Goal: Task Accomplishment & Management: Complete application form

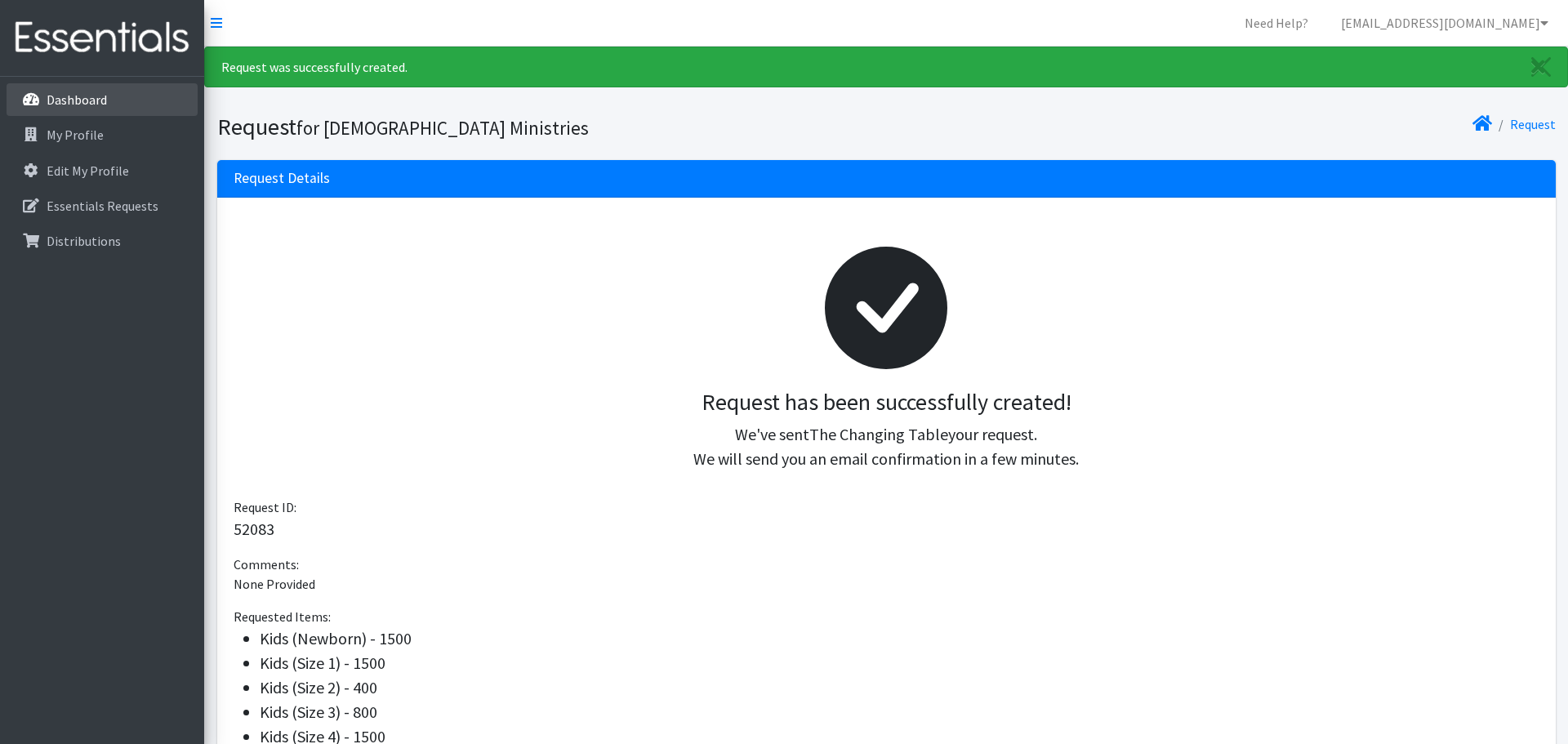
click at [68, 101] on p "Dashboard" at bounding box center [77, 100] width 61 height 17
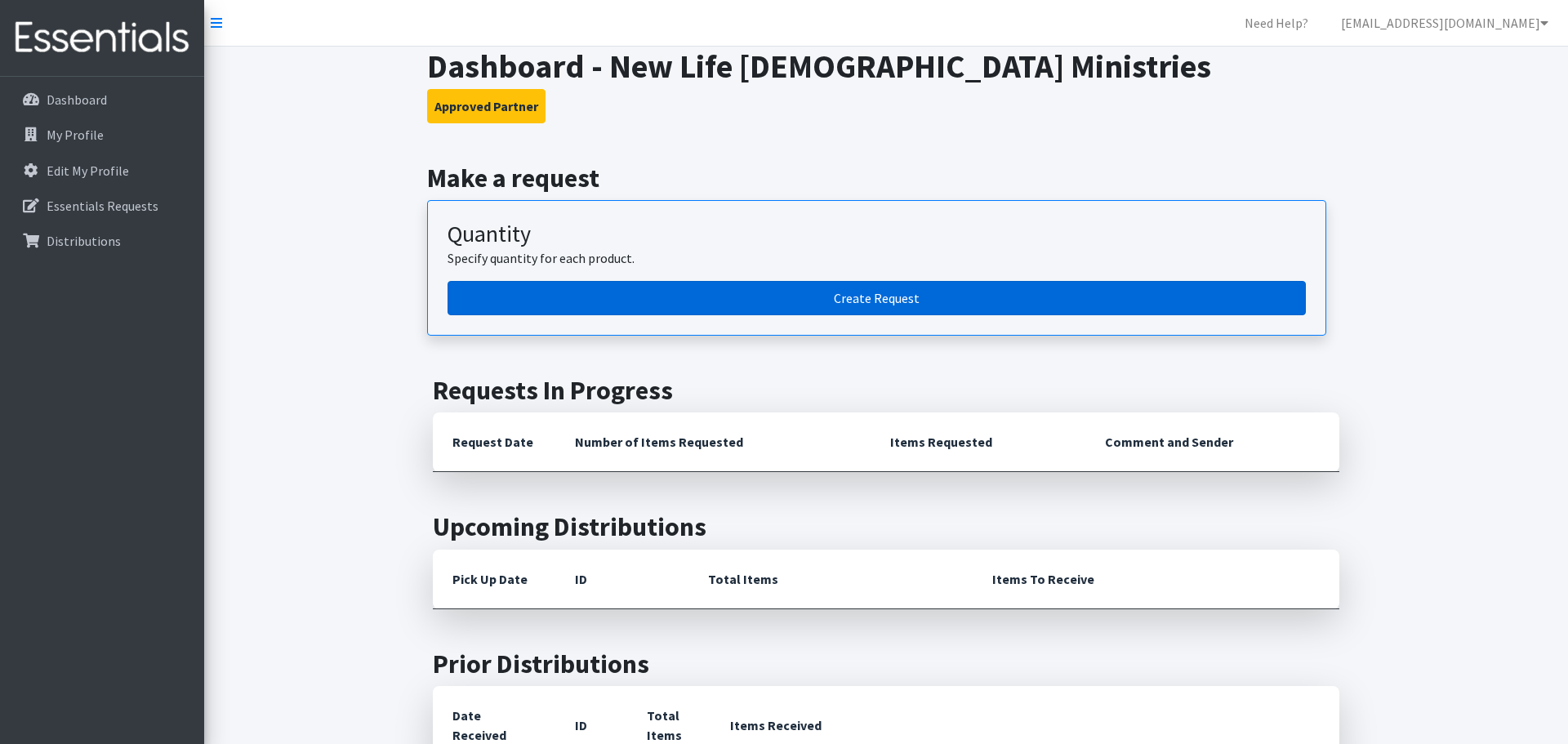
click at [705, 301] on link "Create Request" at bounding box center [876, 298] width 859 height 34
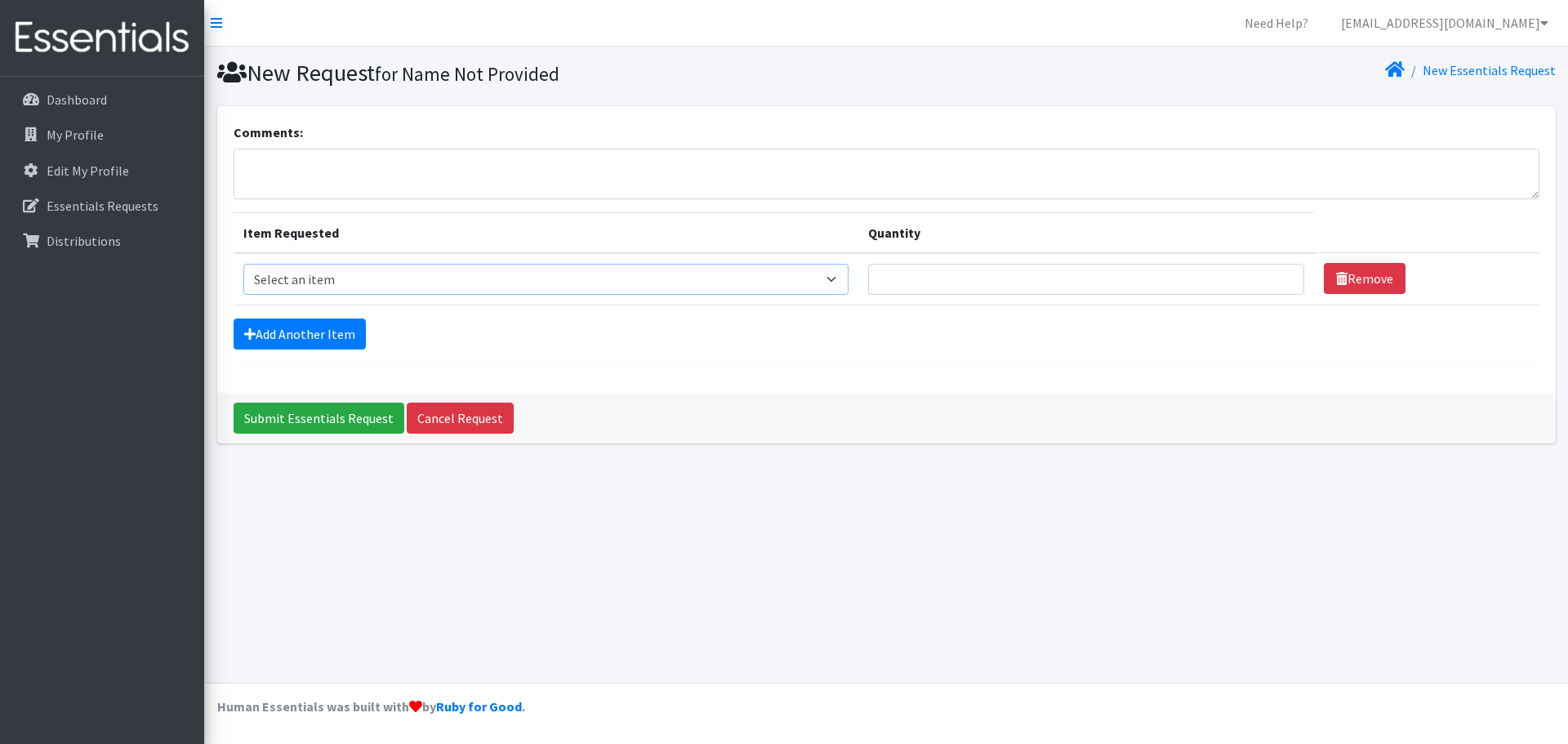
click at [829, 282] on select "Select an item Kids (Newborn) Kids (Size 1) Kids (Size 2) Kids (Size 3) Kids (S…" at bounding box center [546, 279] width 605 height 31
select select "13727"
click at [243, 264] on select "Select an item Kids (Newborn) Kids (Size 1) Kids (Size 2) Kids (Size 3) Kids (S…" at bounding box center [546, 279] width 605 height 31
type input "1"
click at [1290, 278] on input "1" at bounding box center [1086, 279] width 436 height 31
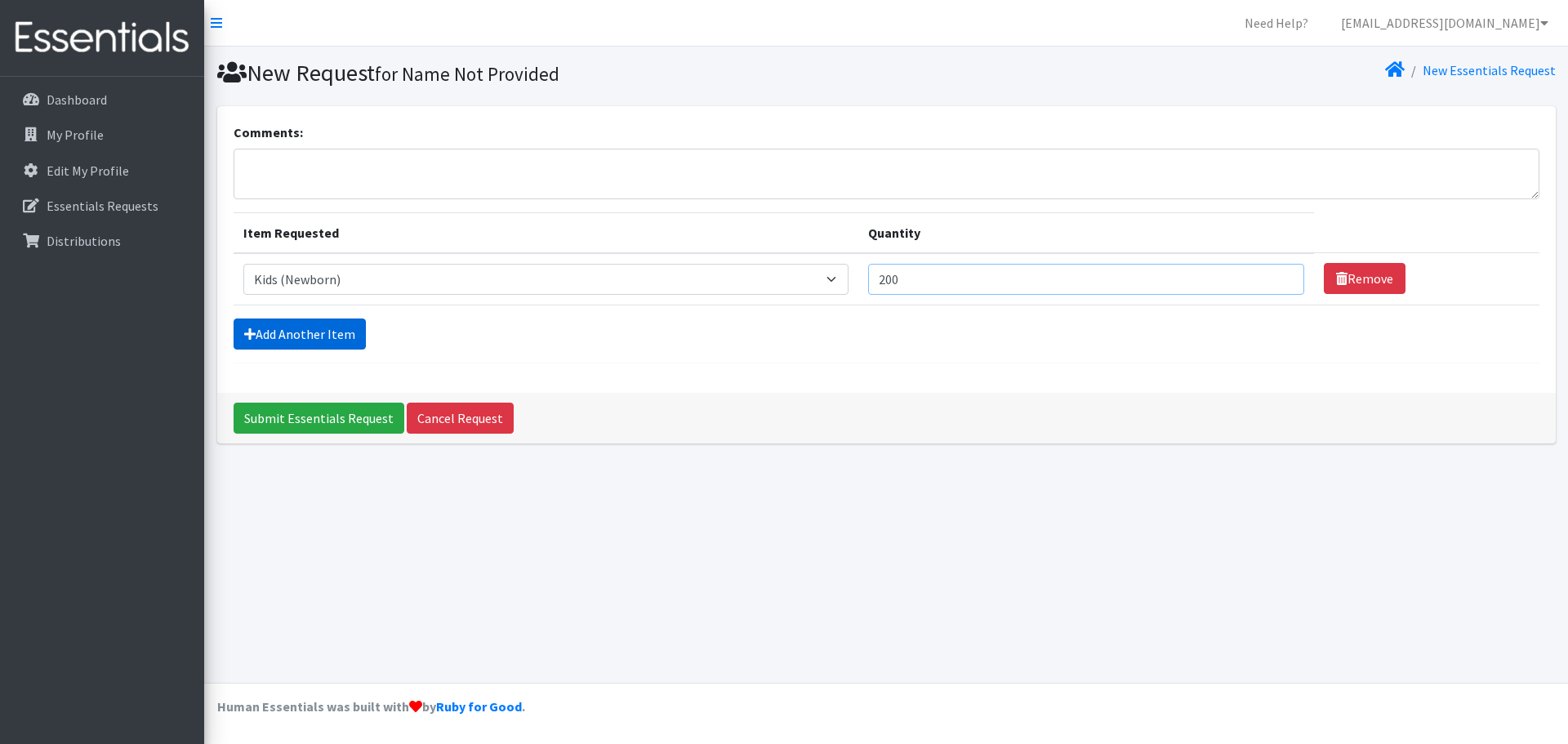
type input "200"
click at [279, 341] on link "Add Another Item" at bounding box center [299, 334] width 132 height 31
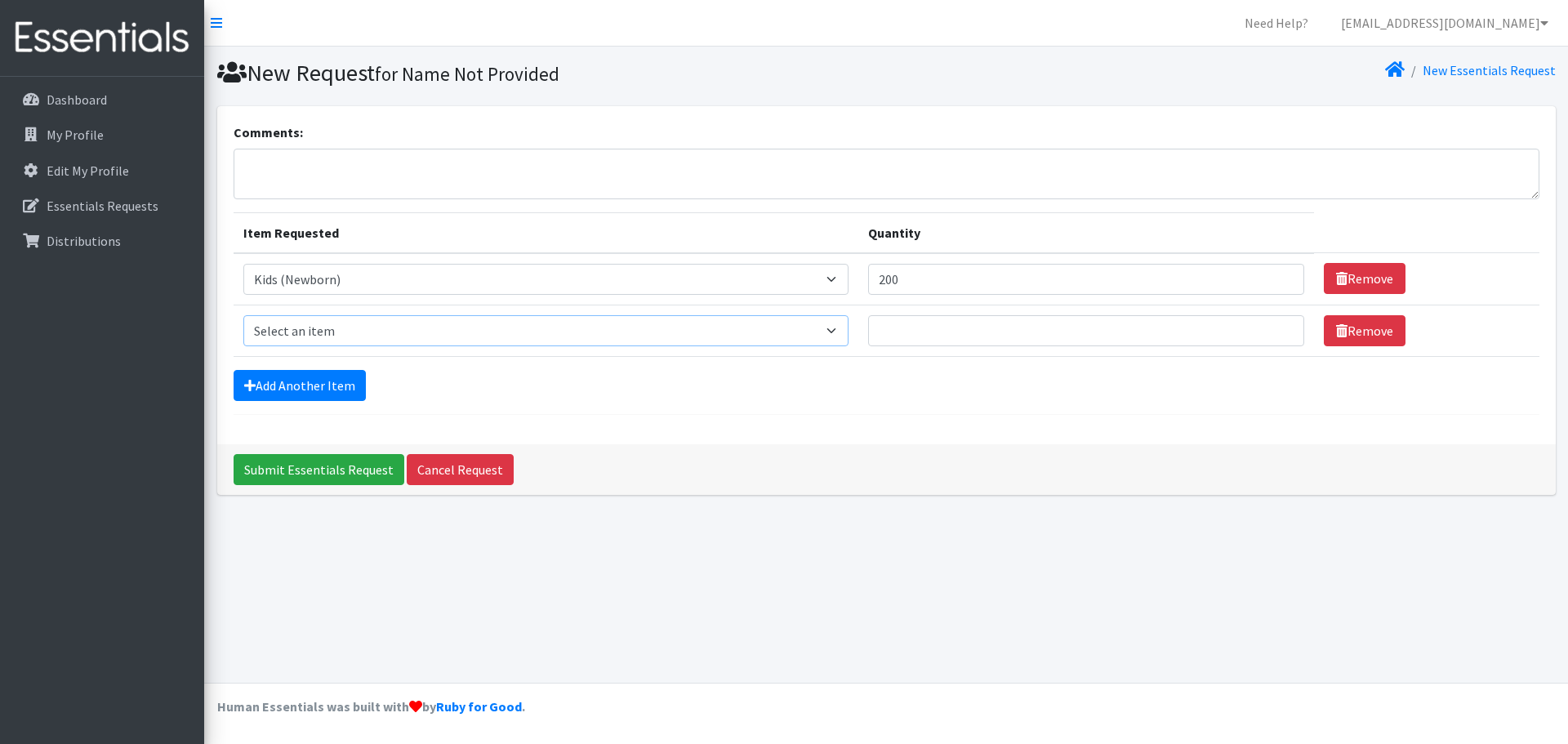
click at [830, 329] on select "Select an item Kids (Newborn) Kids (Size 1) Kids (Size 2) Kids (Size 3) Kids (S…" at bounding box center [546, 331] width 605 height 31
select select "13733"
click at [243, 315] on select "Select an item Kids (Newborn) Kids (Size 1) Kids (Size 2) Kids (Size 3) Kids (S…" at bounding box center [546, 331] width 605 height 31
drag, startPoint x: 897, startPoint y: 335, endPoint x: 893, endPoint y: 321, distance: 14.6
click at [897, 332] on input "Quantity" at bounding box center [1086, 331] width 436 height 31
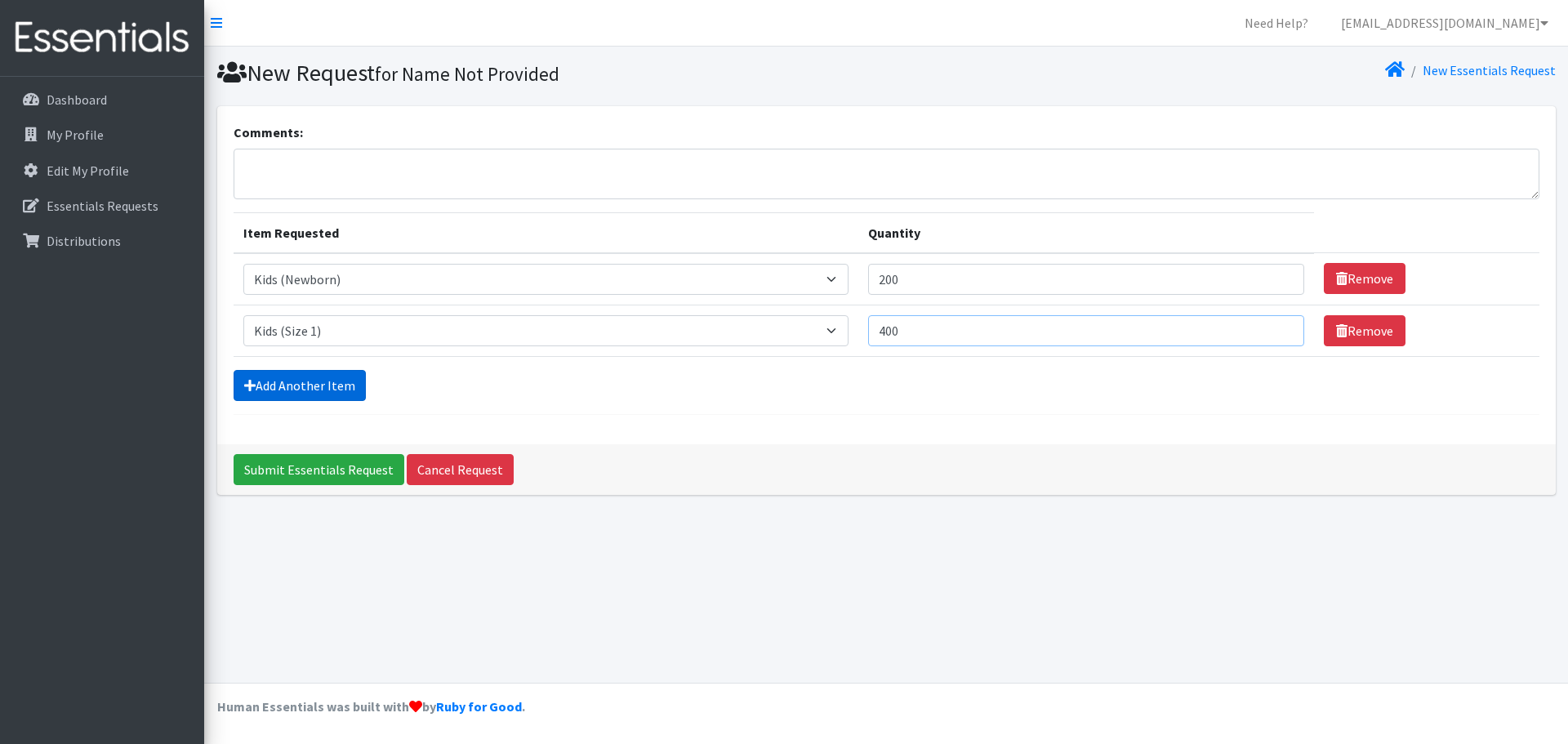
type input "400"
click at [316, 397] on link "Add Another Item" at bounding box center [299, 386] width 132 height 31
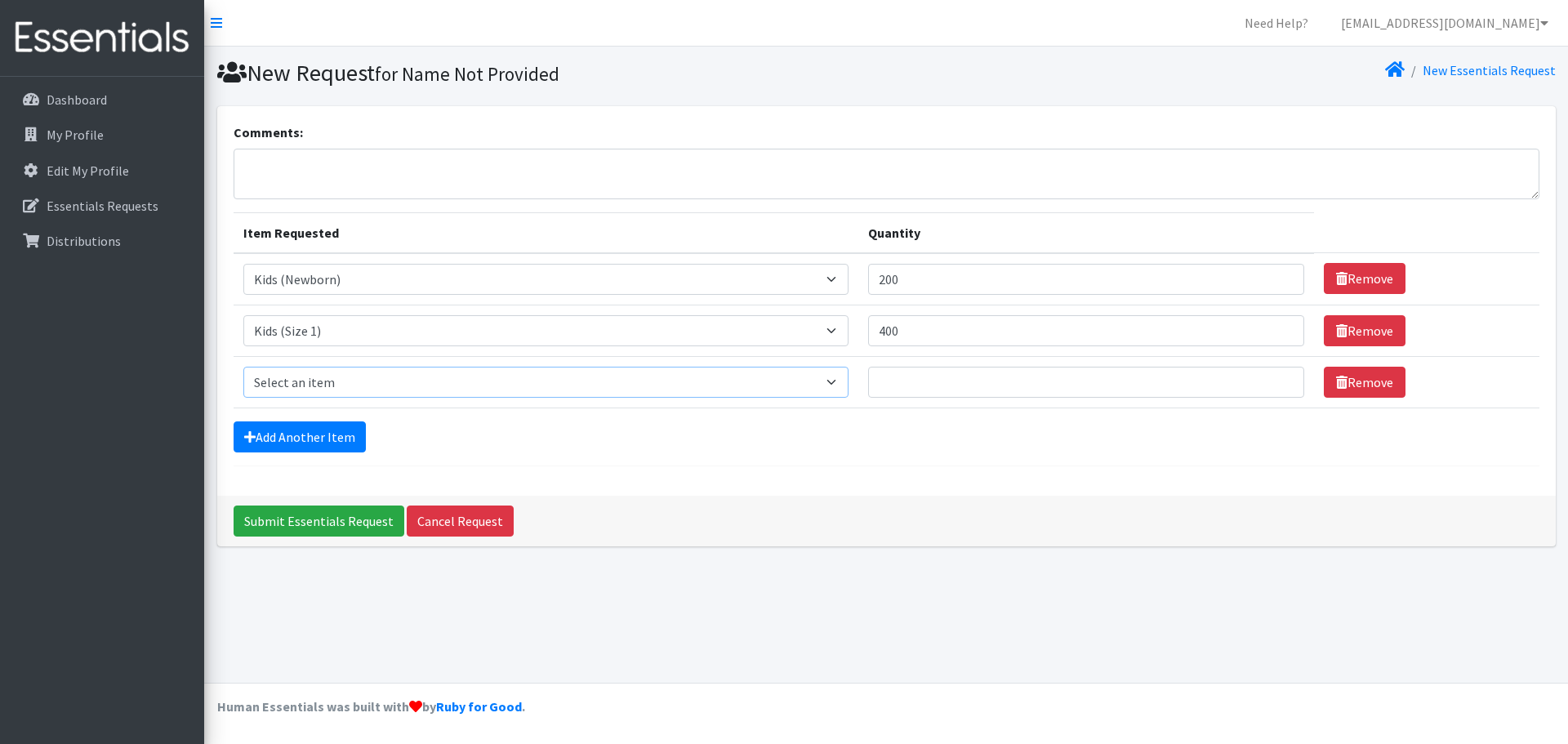
click at [825, 385] on select "Select an item Kids (Newborn) Kids (Size 1) Kids (Size 2) Kids (Size 3) Kids (S…" at bounding box center [546, 382] width 605 height 31
select select "13728"
click at [243, 366] on select "Select an item Kids (Newborn) Kids (Size 1) Kids (Size 2) Kids (Size 3) Kids (S…" at bounding box center [546, 382] width 605 height 31
click at [891, 383] on input "Quantity" at bounding box center [1086, 382] width 436 height 31
type input "50"
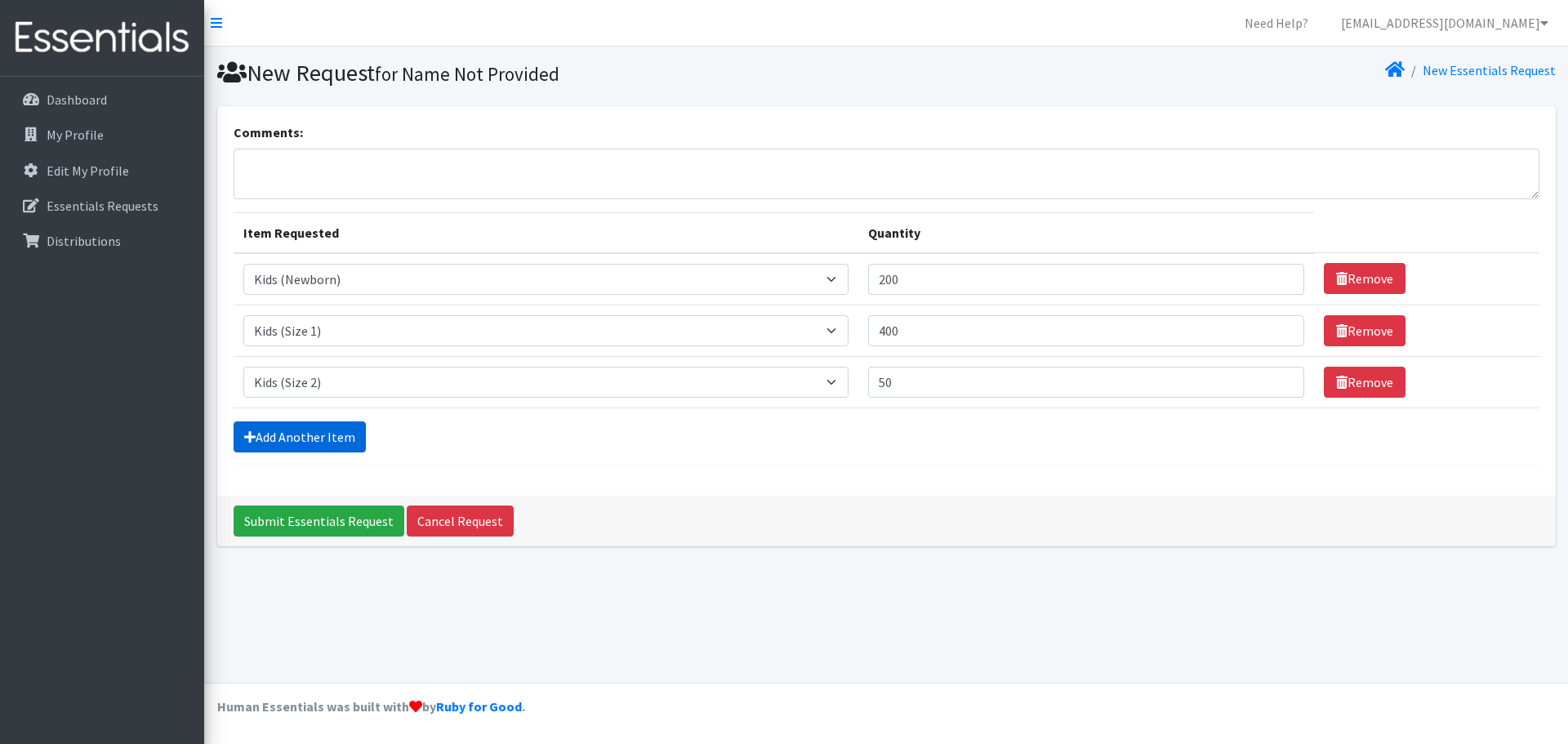
click at [327, 439] on link "Add Another Item" at bounding box center [299, 437] width 132 height 31
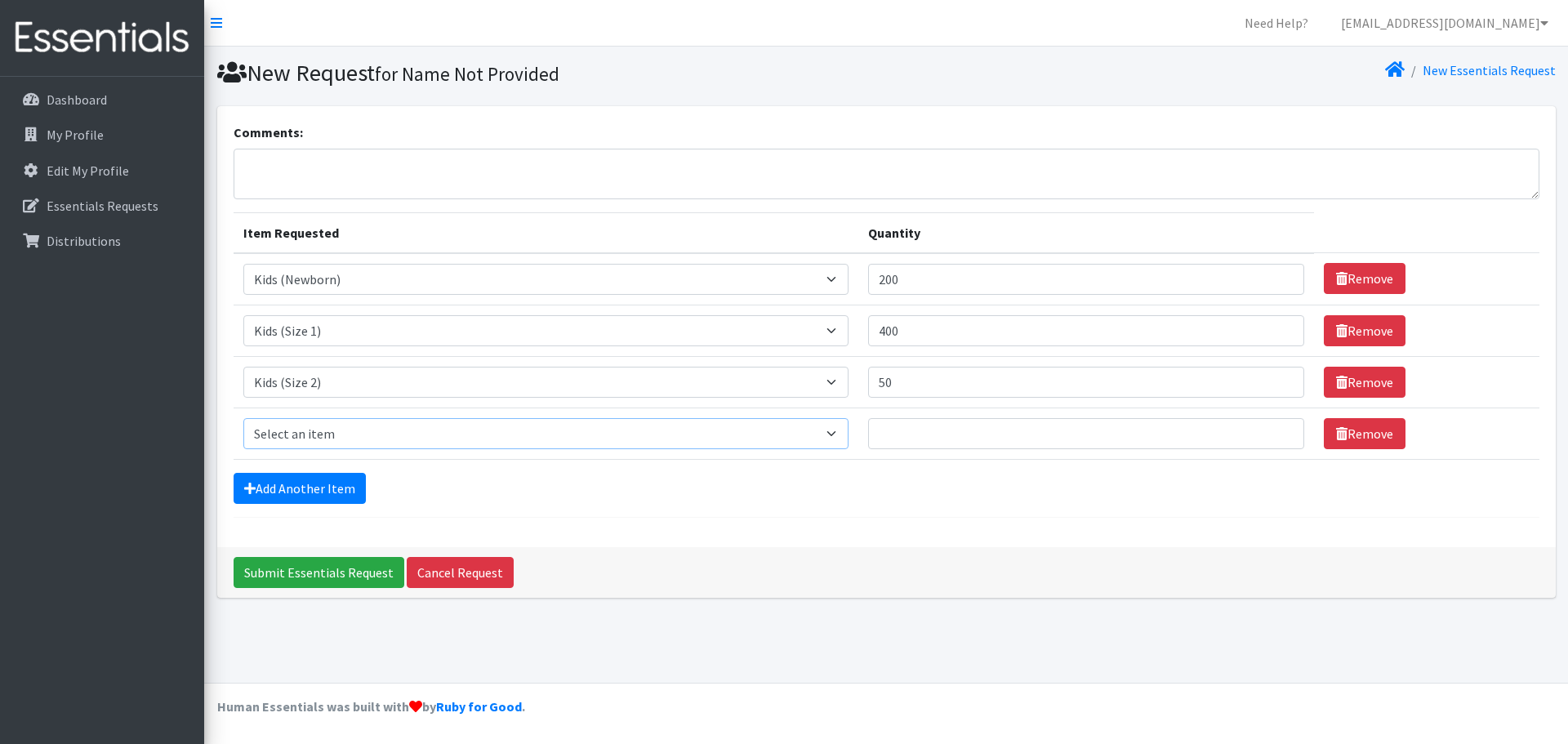
click at [822, 440] on select "Select an item Kids (Newborn) Kids (Size 1) Kids (Size 2) Kids (Size 3) Kids (S…" at bounding box center [546, 434] width 605 height 31
select select "13725"
click at [243, 418] on select "Select an item Kids (Newborn) Kids (Size 1) Kids (Size 2) Kids (Size 3) Kids (S…" at bounding box center [546, 434] width 605 height 31
click at [896, 433] on input "Quantity" at bounding box center [1086, 434] width 436 height 31
type input "200"
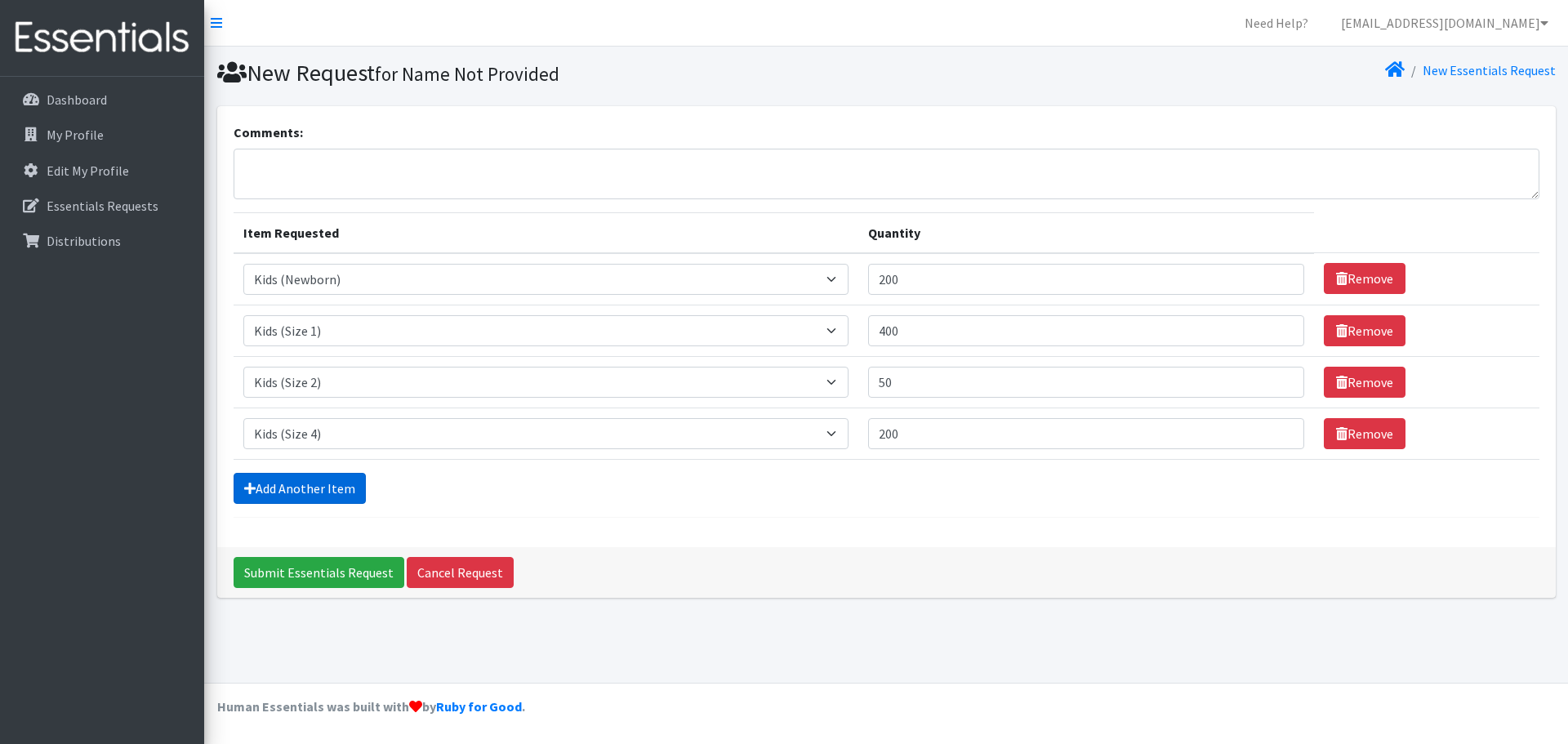
click at [303, 490] on link "Add Another Item" at bounding box center [299, 489] width 132 height 31
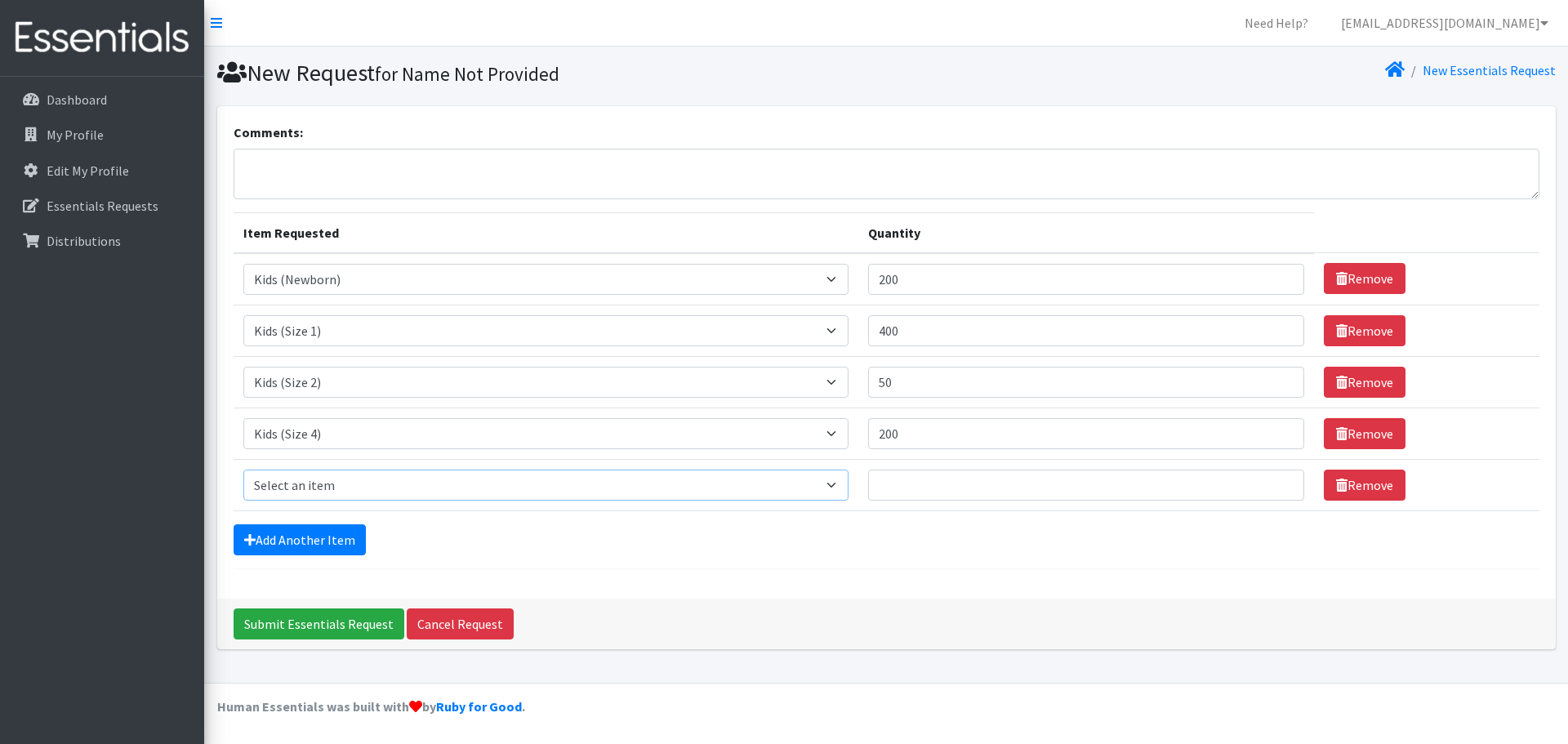
click at [828, 484] on select "Select an item Kids (Newborn) Kids (Size 1) Kids (Size 2) Kids (Size 3) Kids (S…" at bounding box center [546, 485] width 605 height 31
select select "13713"
click at [243, 469] on select "Select an item Kids (Newborn) Kids (Size 1) Kids (Size 2) Kids (Size 3) Kids (S…" at bounding box center [546, 485] width 605 height 31
drag, startPoint x: 880, startPoint y: 489, endPoint x: 889, endPoint y: 485, distance: 9.8
click at [882, 488] on input "Quantity" at bounding box center [1086, 485] width 436 height 31
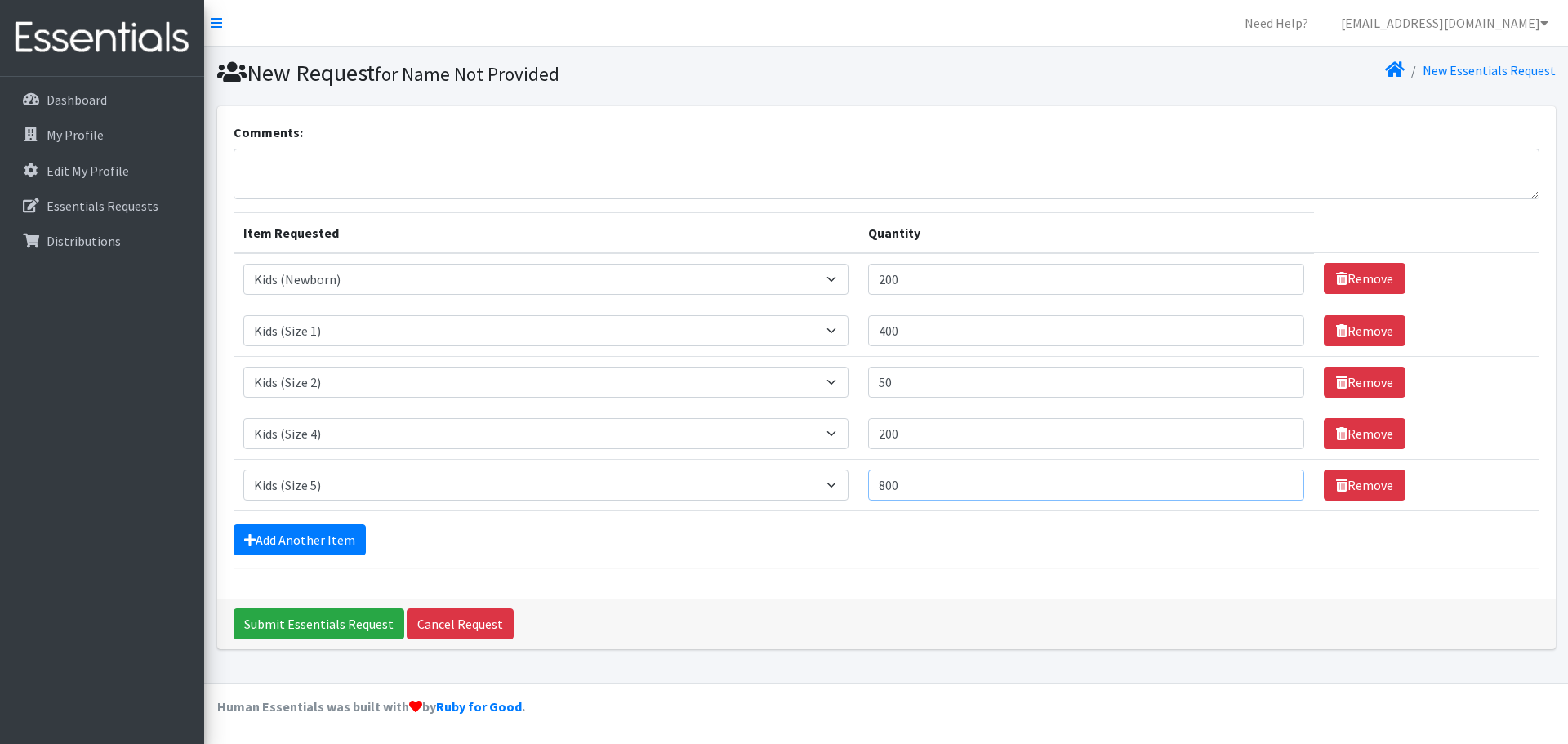
type input "800"
click at [345, 540] on link "Add Another Item" at bounding box center [299, 540] width 132 height 31
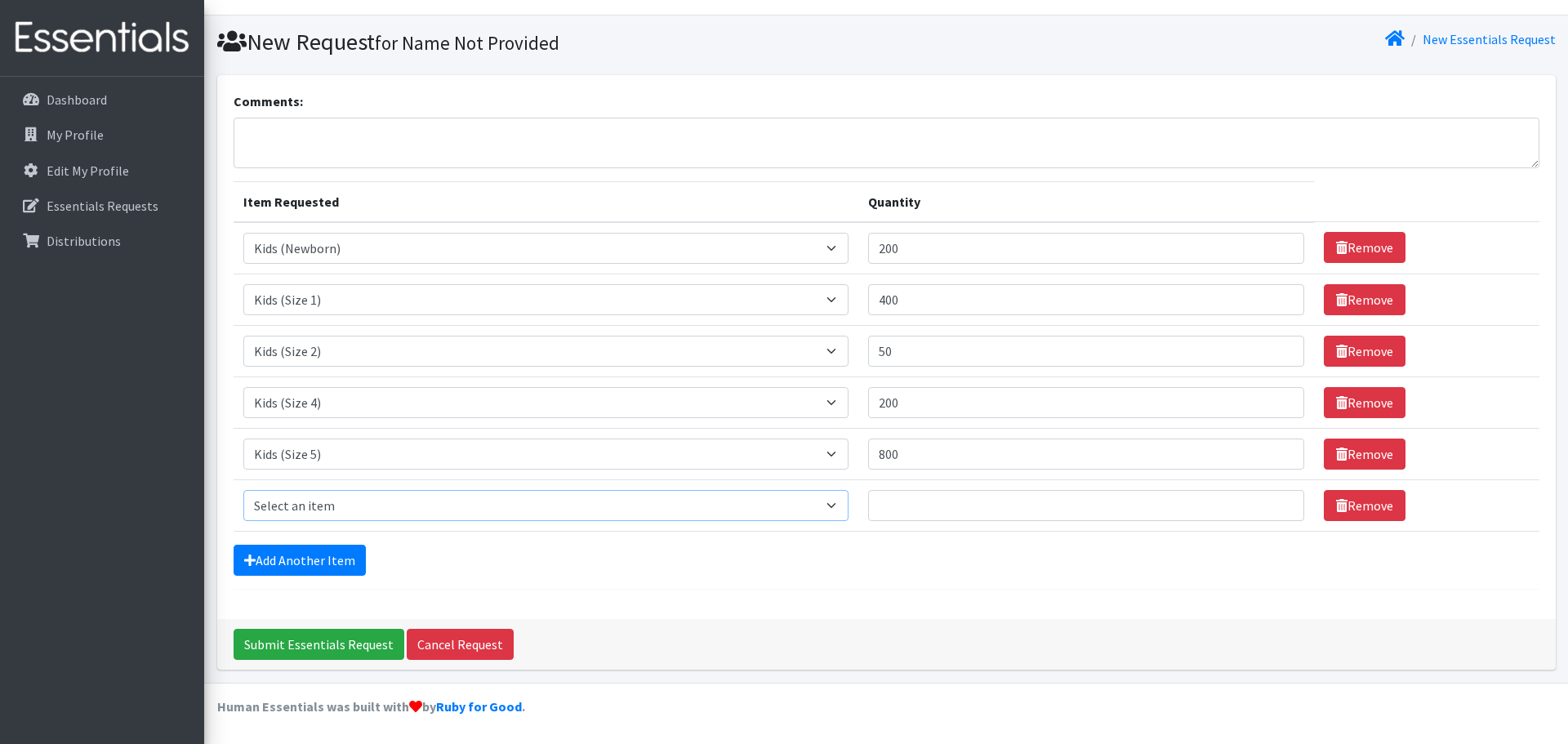
click at [826, 509] on select "Select an item Kids (Newborn) Kids (Size 1) Kids (Size 2) Kids (Size 3) Kids (S…" at bounding box center [546, 506] width 605 height 31
select select "13708"
click at [243, 490] on select "Select an item Kids (Newborn) Kids (Size 1) Kids (Size 2) Kids (Size 3) Kids (S…" at bounding box center [546, 506] width 605 height 31
click at [932, 512] on input "Quantity" at bounding box center [1086, 506] width 436 height 31
type input "750"
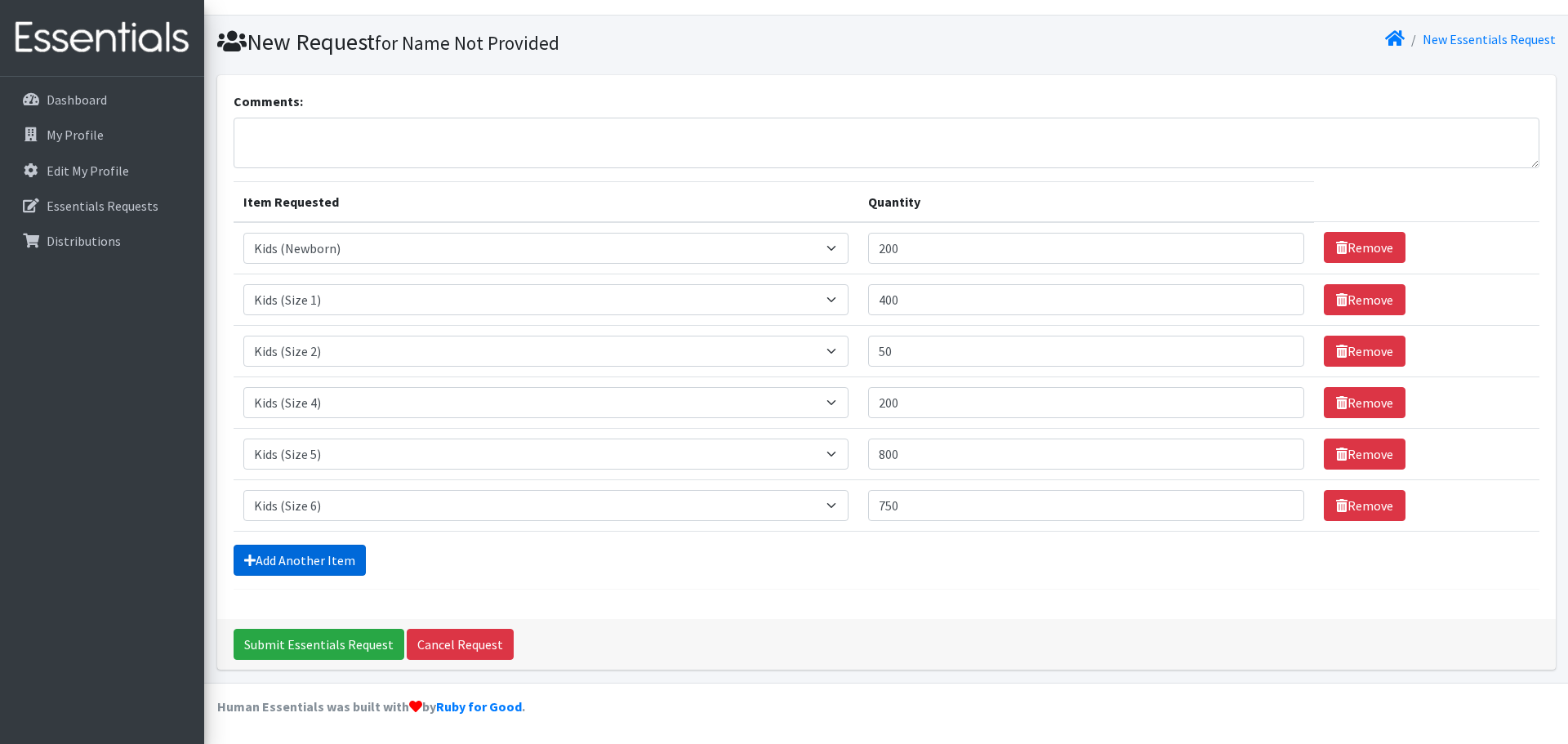
click at [304, 572] on link "Add Another Item" at bounding box center [299, 560] width 132 height 31
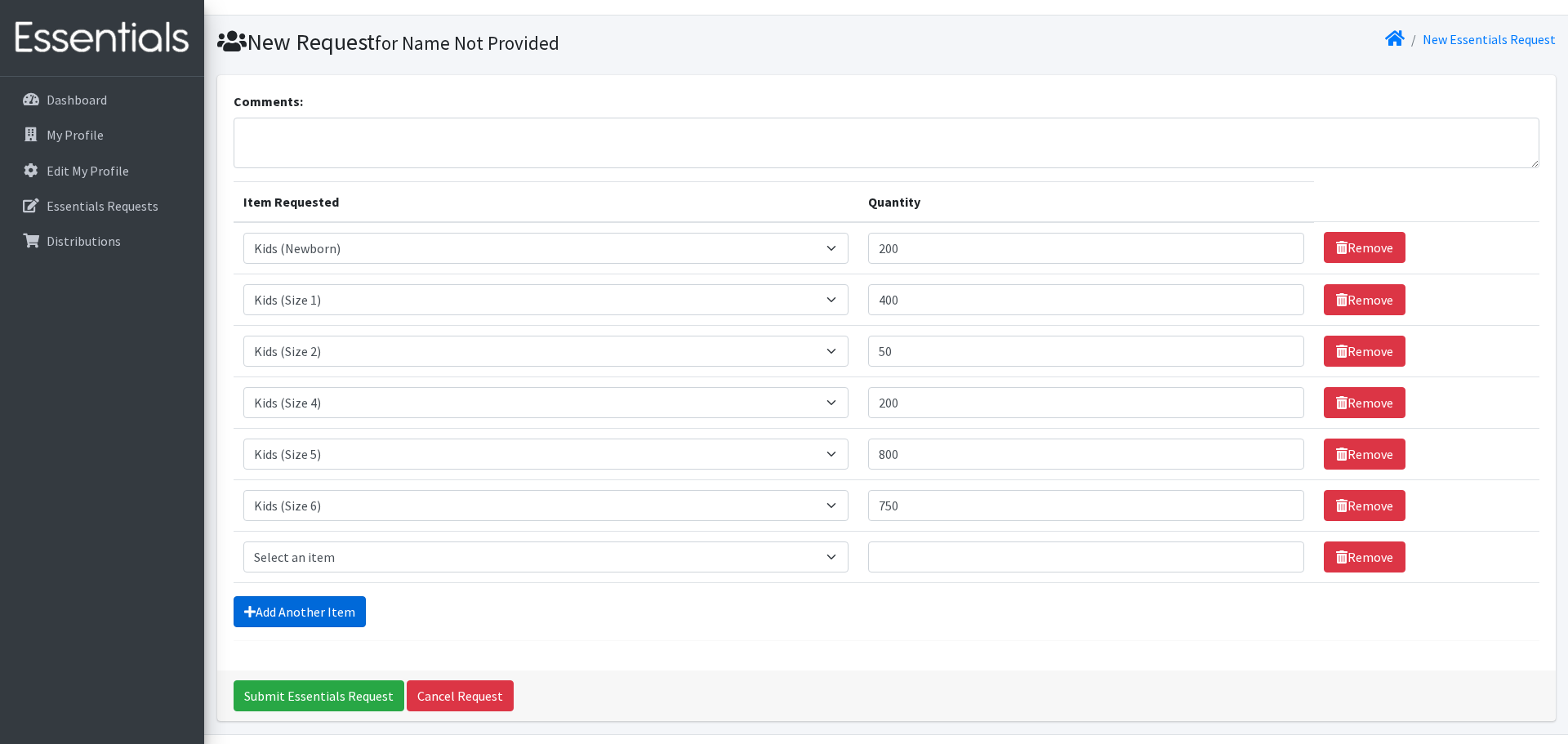
scroll to position [83, 0]
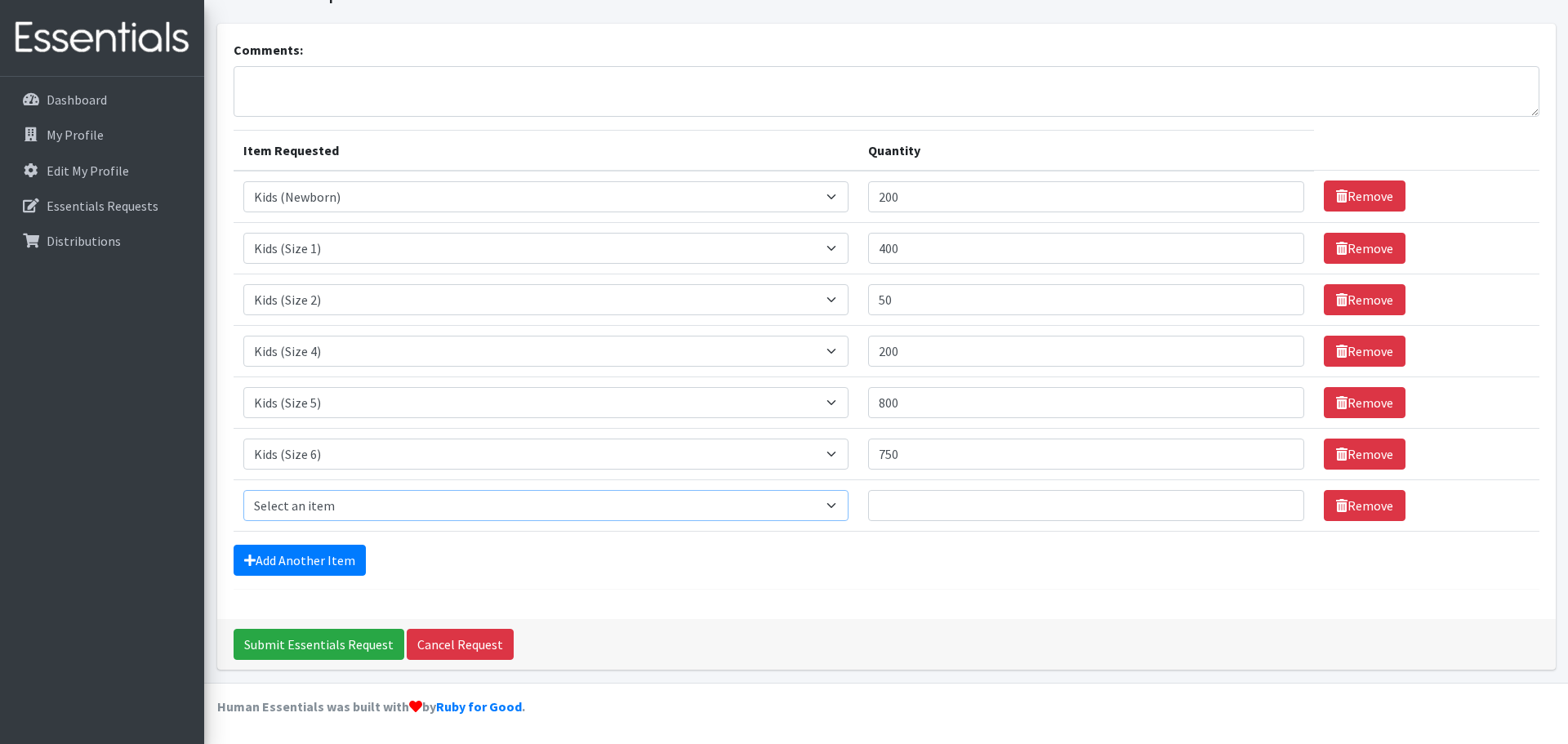
click at [830, 510] on select "Select an item Kids (Newborn) Kids (Size 1) Kids (Size 2) Kids (Size 3) Kids (S…" at bounding box center [546, 506] width 605 height 31
select select "13729"
click at [243, 490] on select "Select an item Kids (Newborn) Kids (Size 1) Kids (Size 2) Kids (Size 3) Kids (S…" at bounding box center [546, 506] width 605 height 31
click at [931, 502] on input "Quantity" at bounding box center [1086, 506] width 436 height 31
type input "750"
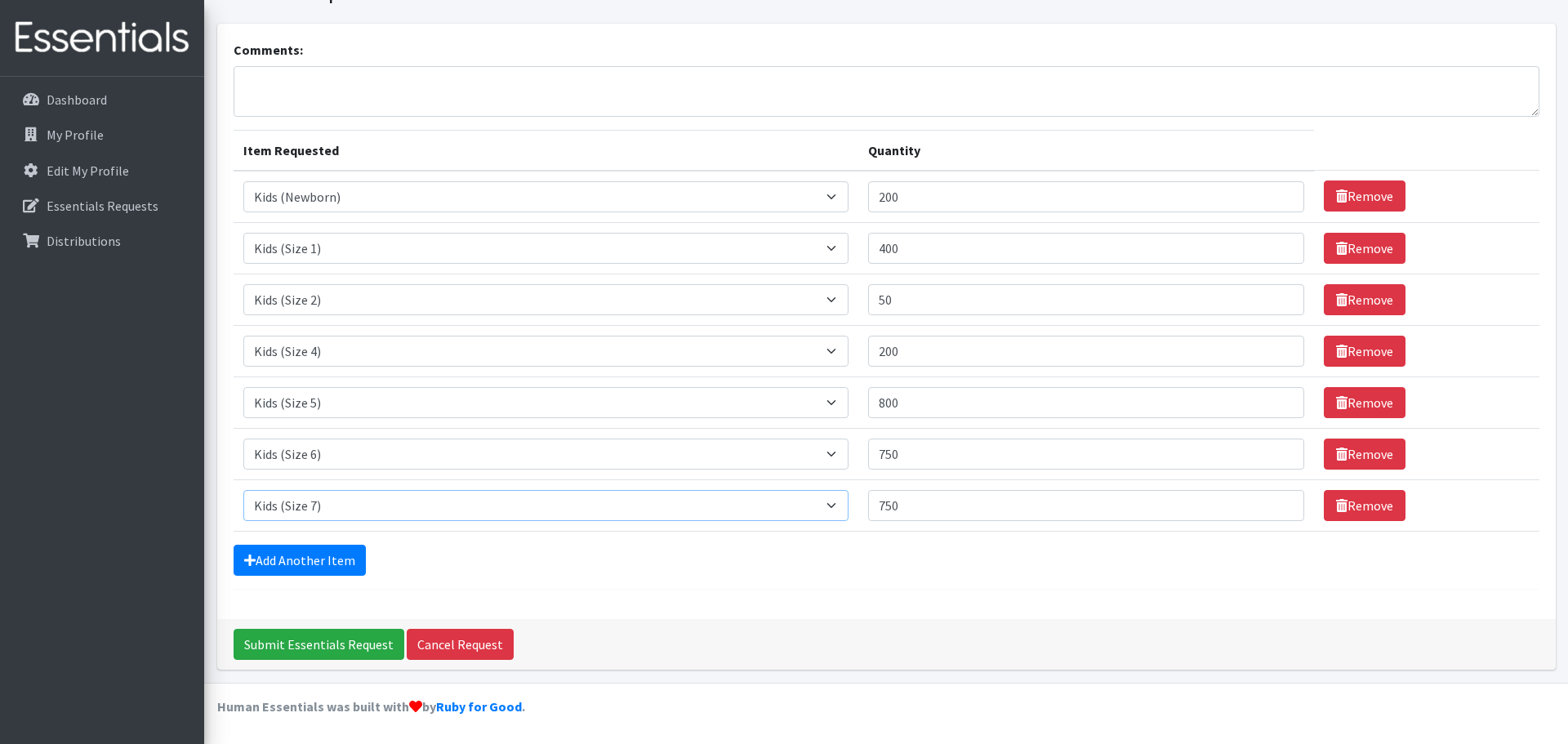
click at [831, 508] on select "Select an item Kids (Newborn) Kids (Size 1) Kids (Size 2) Kids (Size 3) Kids (S…" at bounding box center [546, 506] width 605 height 31
click at [243, 490] on select "Select an item Kids (Newborn) Kids (Size 1) Kids (Size 2) Kids (Size 3) Kids (S…" at bounding box center [546, 506] width 605 height 31
click at [835, 506] on select "Select an item Kids (Newborn) Kids (Size 1) Kids (Size 2) Kids (Size 3) Kids (S…" at bounding box center [546, 506] width 605 height 31
select select "13729"
click at [243, 490] on select "Select an item Kids (Newborn) Kids (Size 1) Kids (Size 2) Kids (Size 3) Kids (S…" at bounding box center [546, 506] width 605 height 31
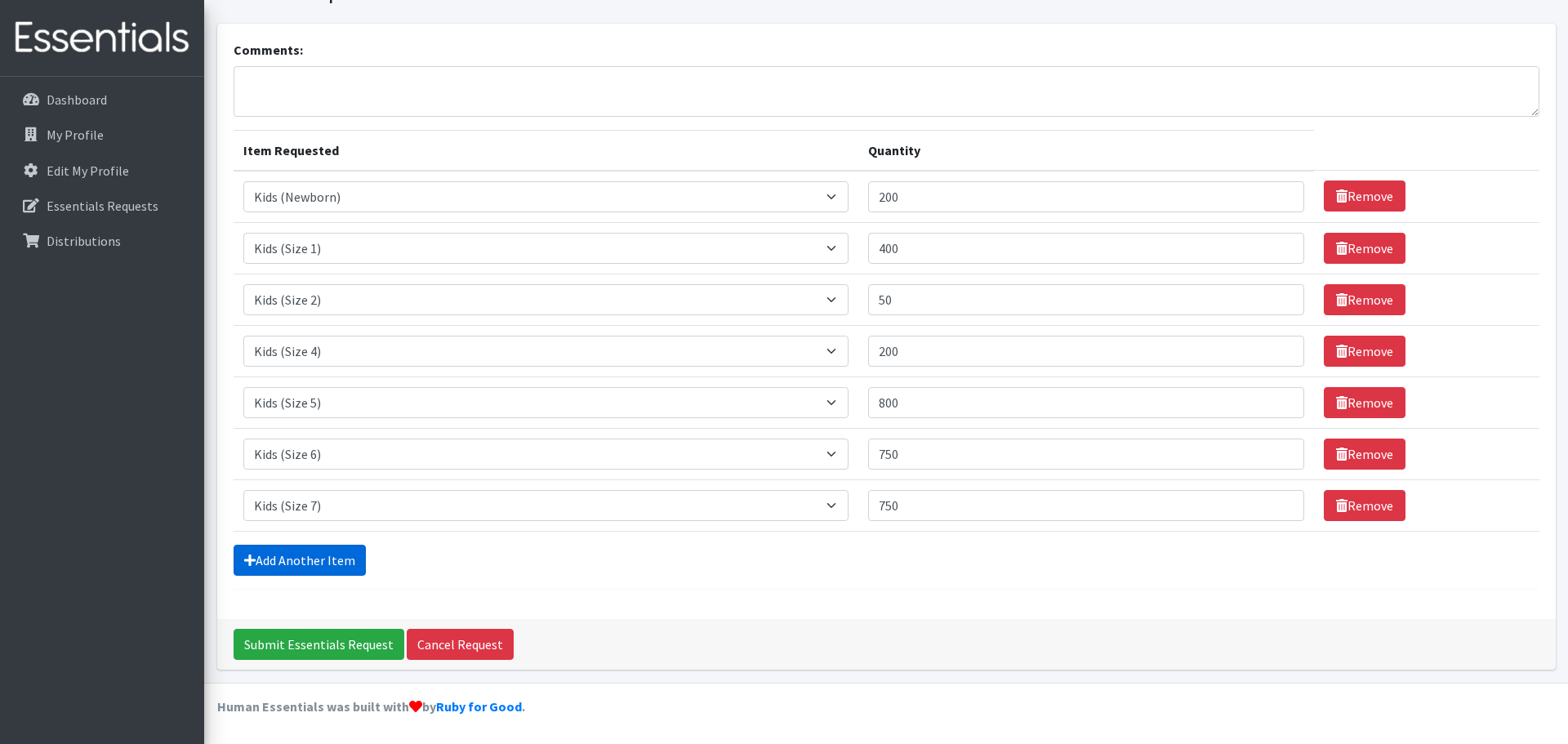
click at [345, 560] on link "Add Another Item" at bounding box center [299, 560] width 132 height 31
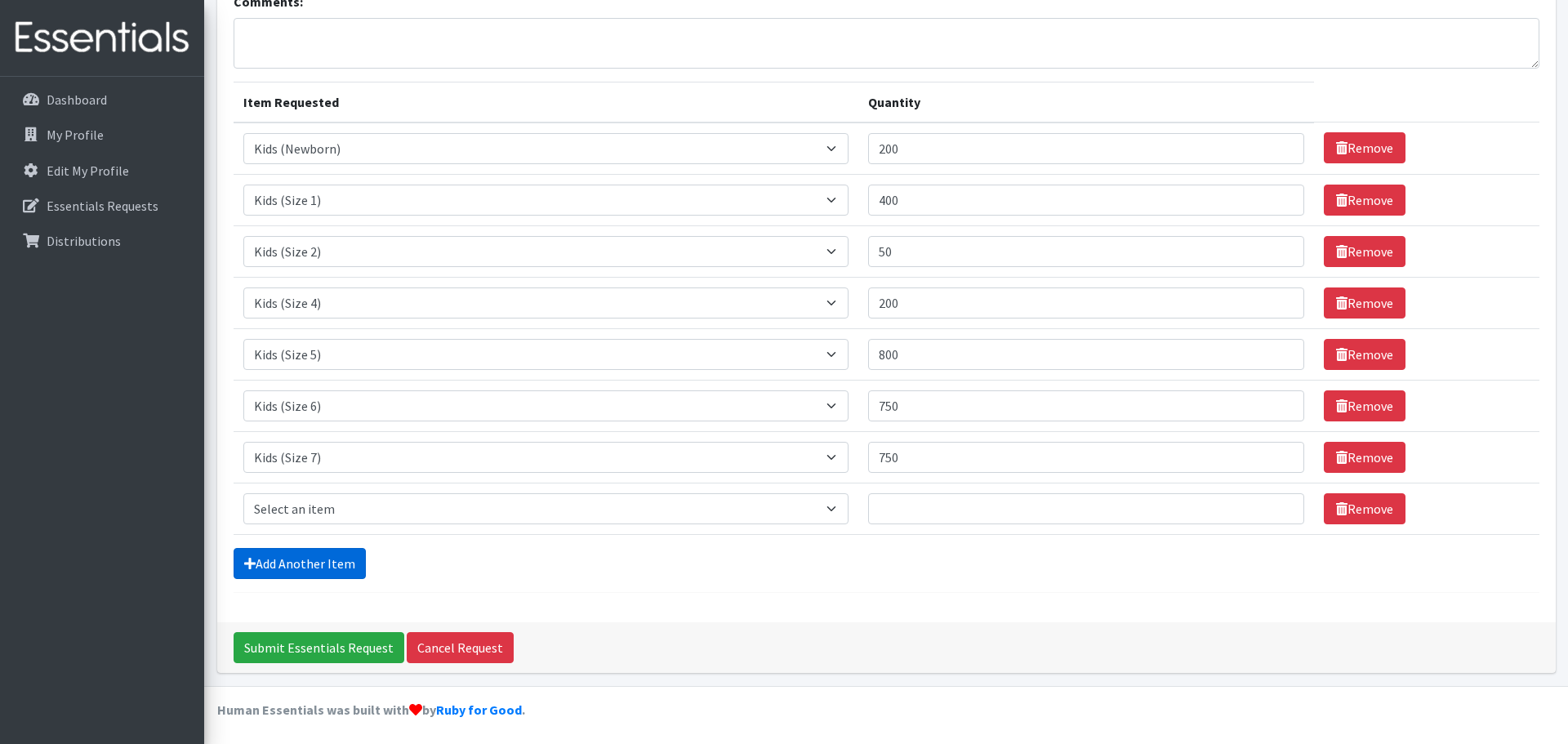
scroll to position [134, 0]
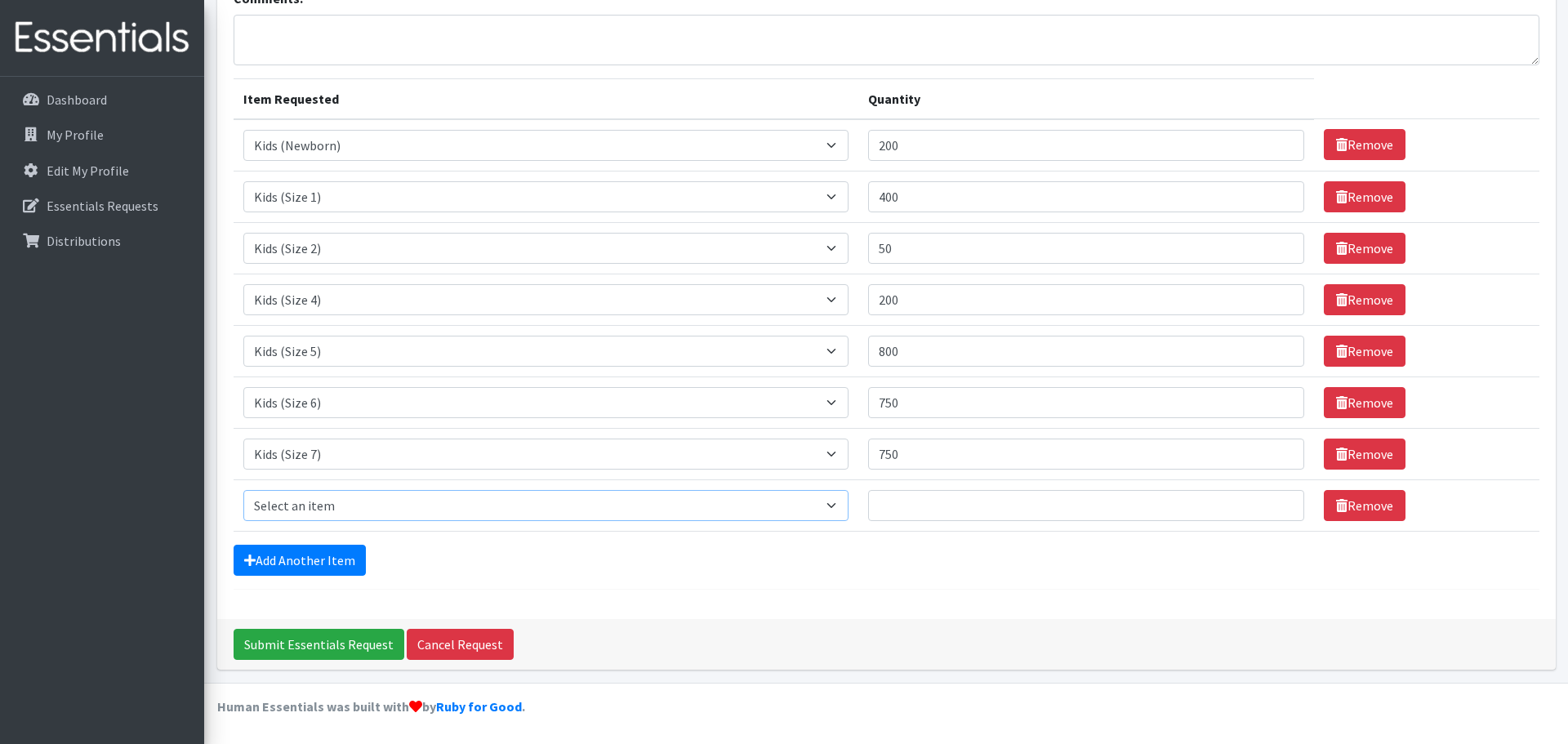
click at [831, 503] on select "Select an item Kids (Newborn) Kids (Size 1) Kids (Size 2) Kids (Size 3) Kids (S…" at bounding box center [546, 506] width 605 height 31
select select "13732"
click at [243, 490] on select "Select an item Kids (Newborn) Kids (Size 1) Kids (Size 2) Kids (Size 3) Kids (S…" at bounding box center [546, 506] width 605 height 31
click at [916, 508] on input "Quantity" at bounding box center [1086, 506] width 436 height 31
type input "250"
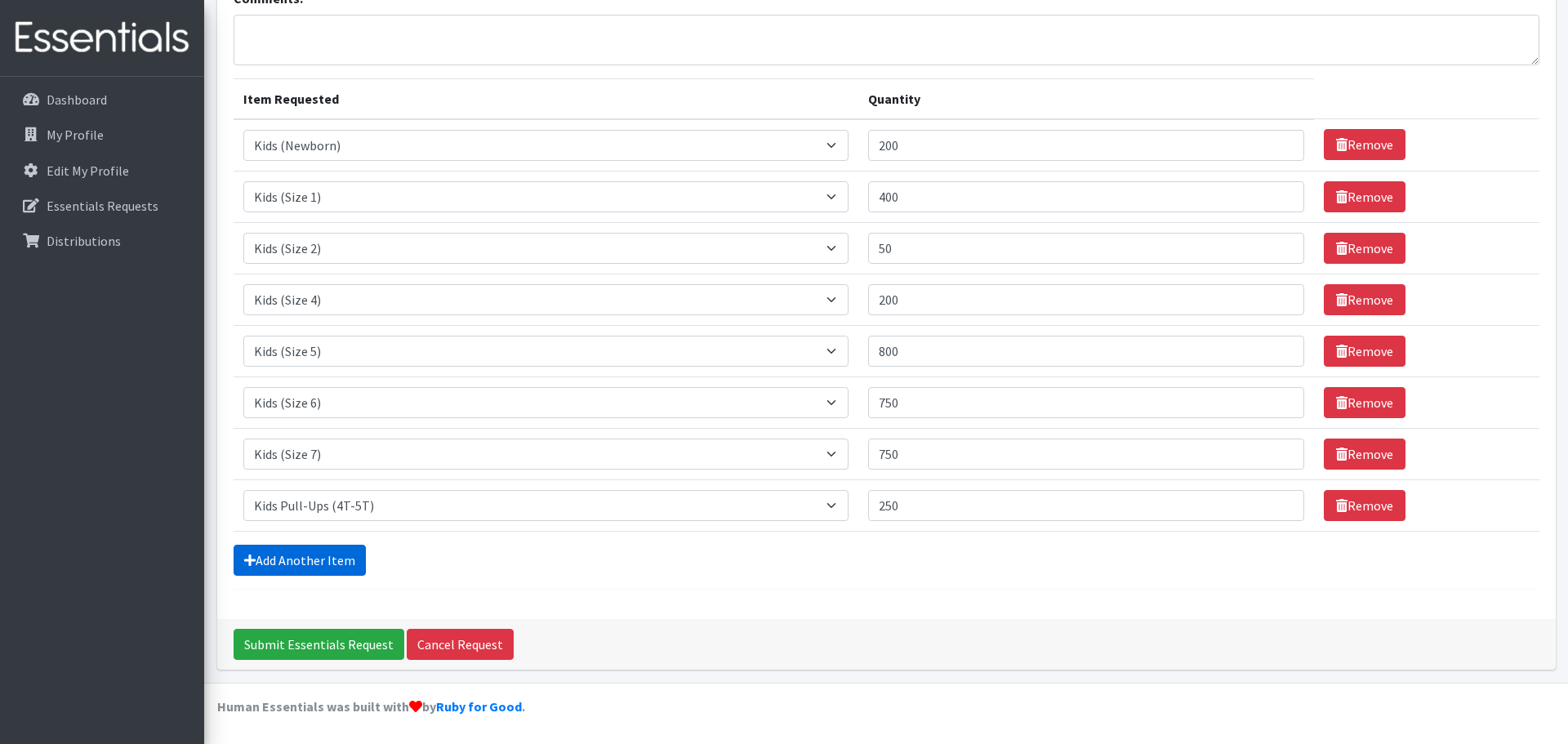
click at [345, 565] on link "Add Another Item" at bounding box center [299, 560] width 132 height 31
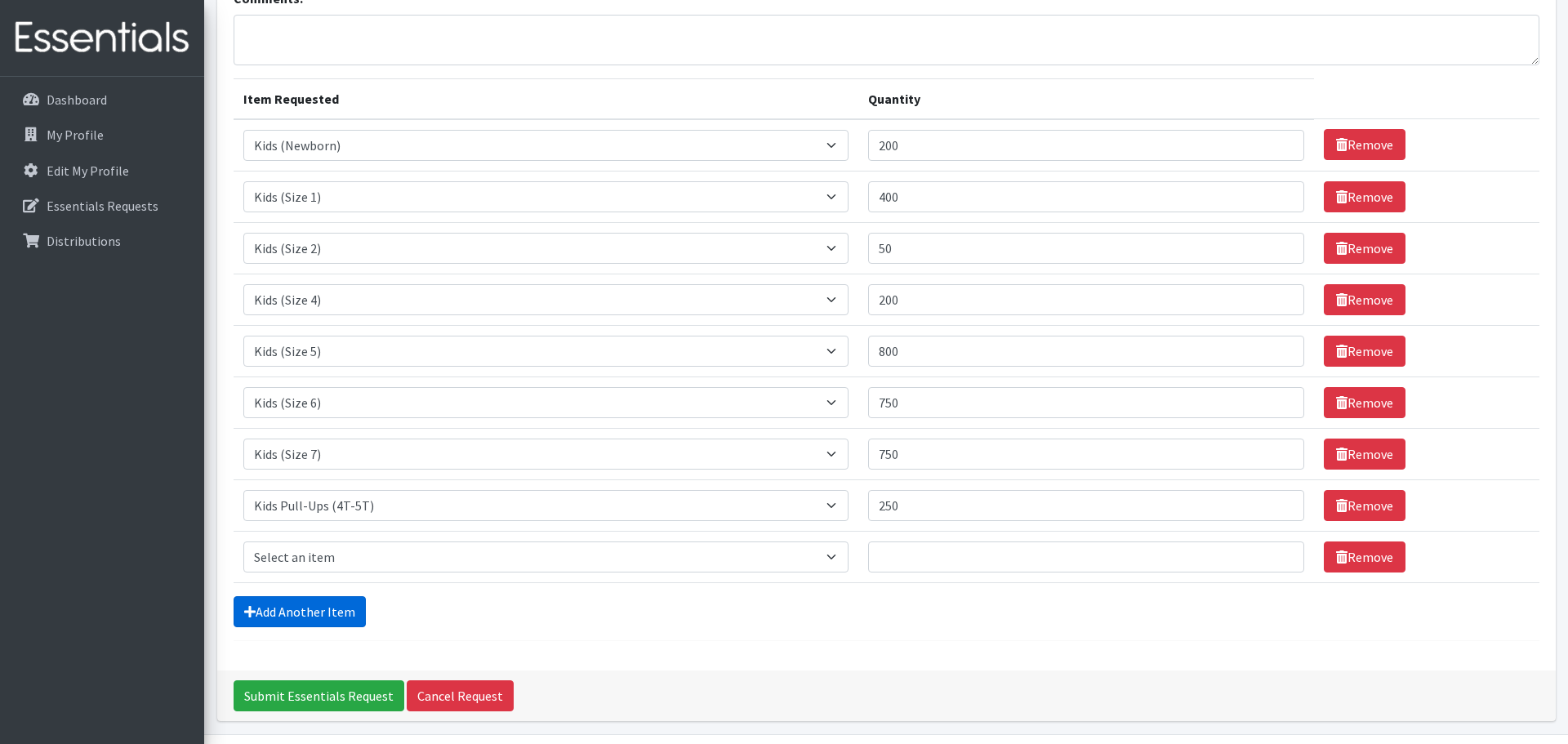
scroll to position [186, 0]
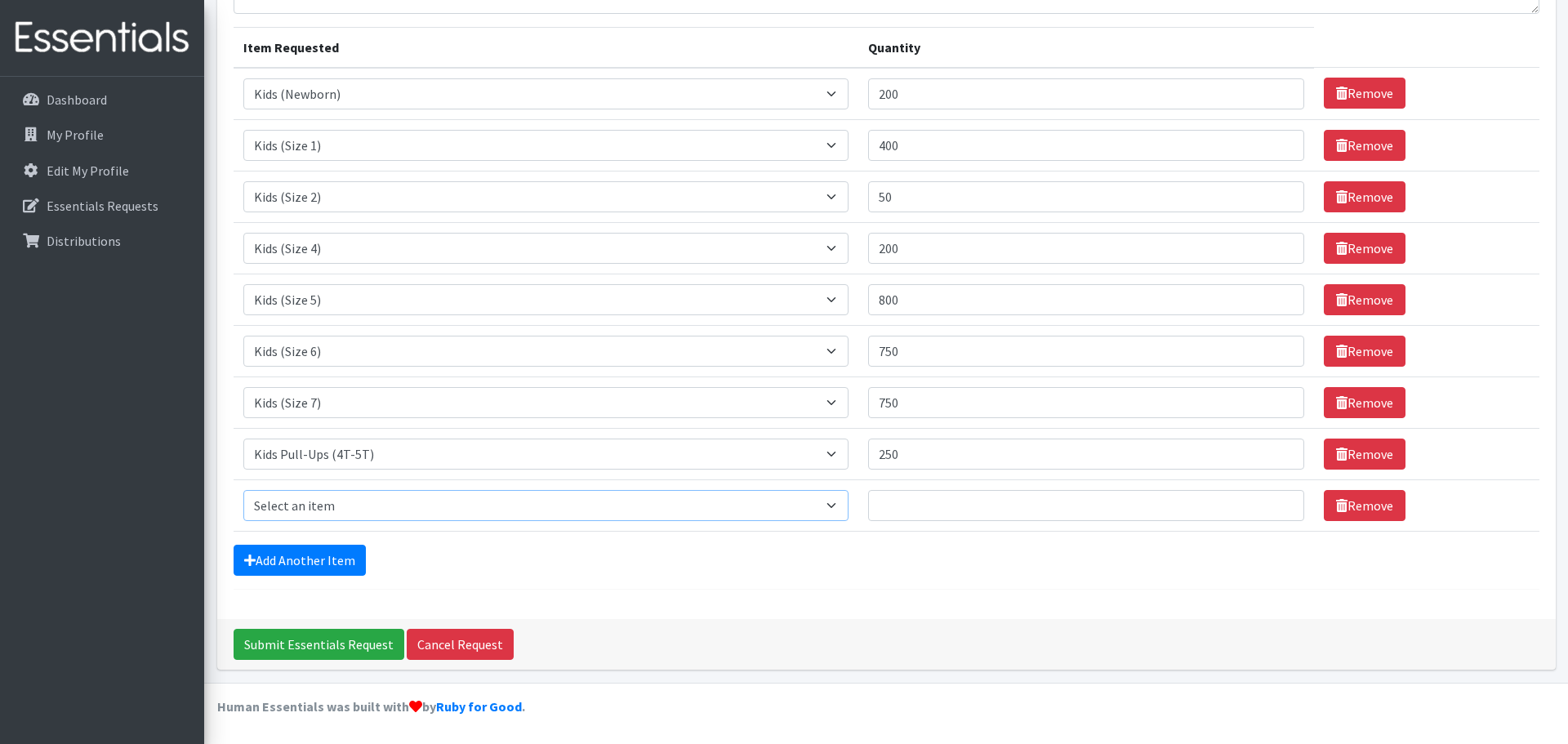
click at [833, 508] on select "Select an item Kids (Newborn) Kids (Size 1) Kids (Size 2) Kids (Size 3) Kids (S…" at bounding box center [546, 506] width 605 height 31
select select "13701"
click at [243, 490] on select "Select an item Kids (Newborn) Kids (Size 1) Kids (Size 2) Kids (Size 3) Kids (S…" at bounding box center [546, 506] width 605 height 31
click at [919, 510] on input "Quantity" at bounding box center [1086, 506] width 436 height 31
type input "100"
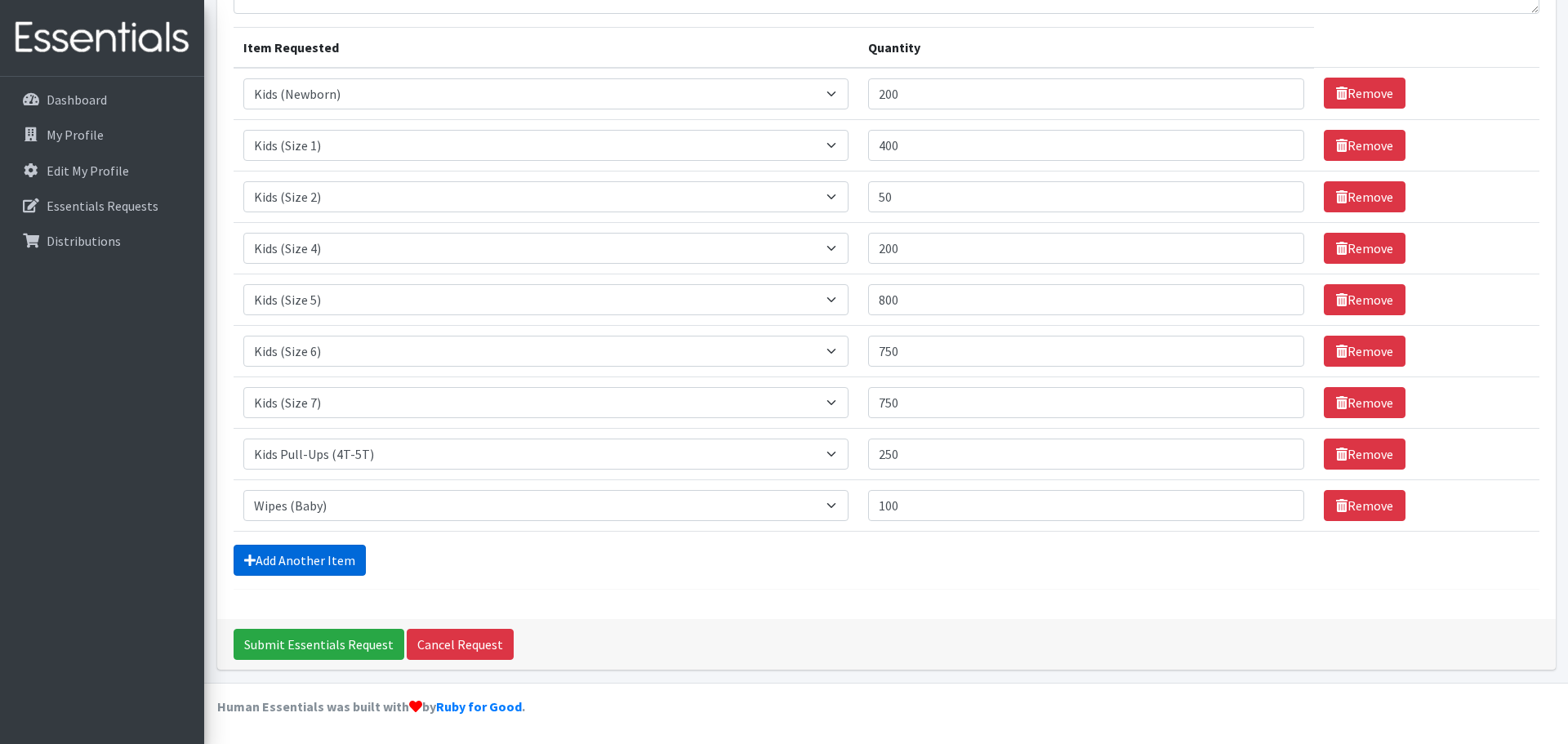
click at [342, 569] on link "Add Another Item" at bounding box center [299, 560] width 132 height 31
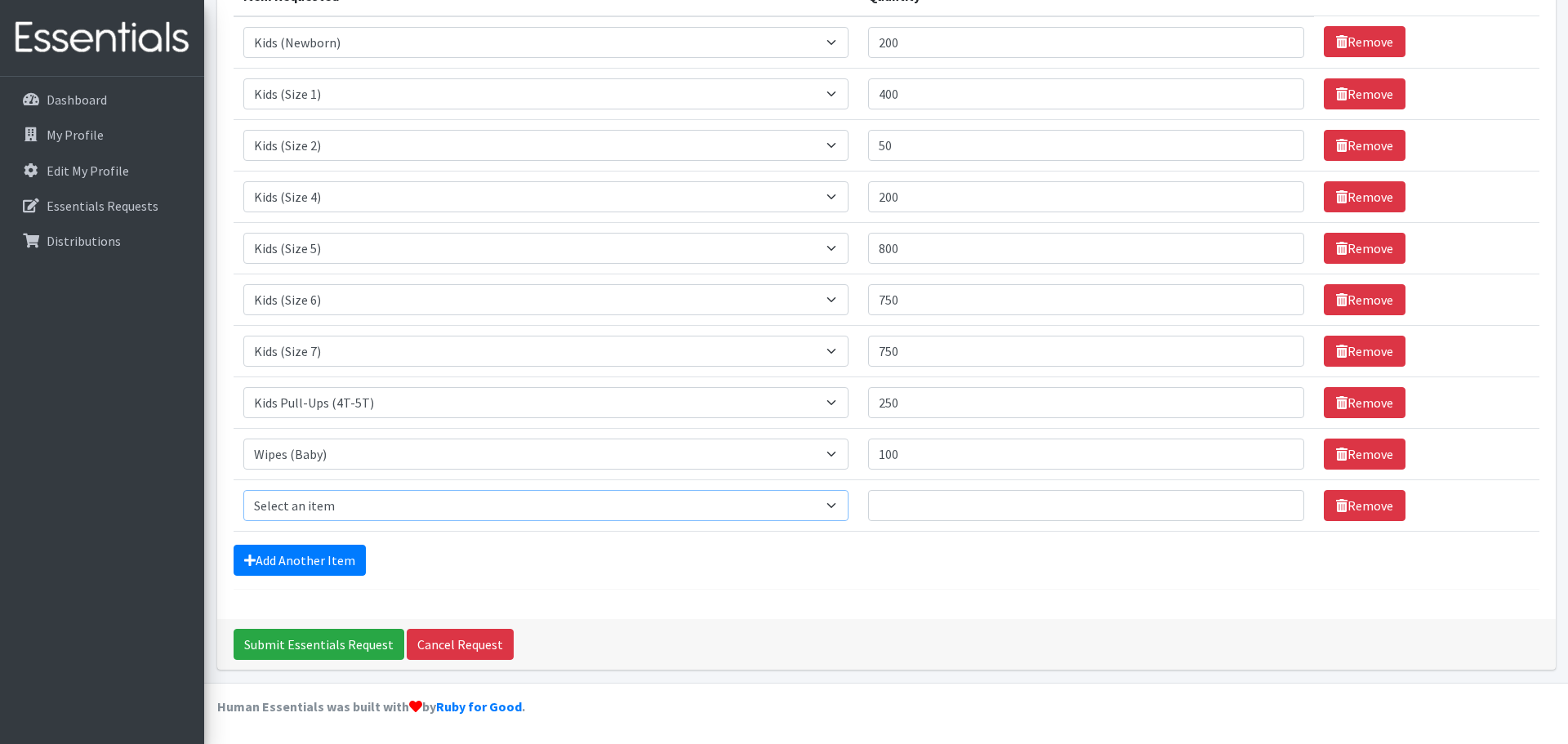
click at [829, 507] on select "Select an item Kids (Newborn) Kids (Size 1) Kids (Size 2) Kids (Size 3) Kids (S…" at bounding box center [546, 506] width 605 height 31
select select "14446"
click at [243, 490] on select "Select an item Kids (Newborn) Kids (Size 1) Kids (Size 2) Kids (Size 3) Kids (S…" at bounding box center [546, 506] width 605 height 31
drag, startPoint x: 985, startPoint y: 517, endPoint x: 992, endPoint y: 507, distance: 12.2
click at [985, 516] on input "Quantity" at bounding box center [1086, 506] width 436 height 31
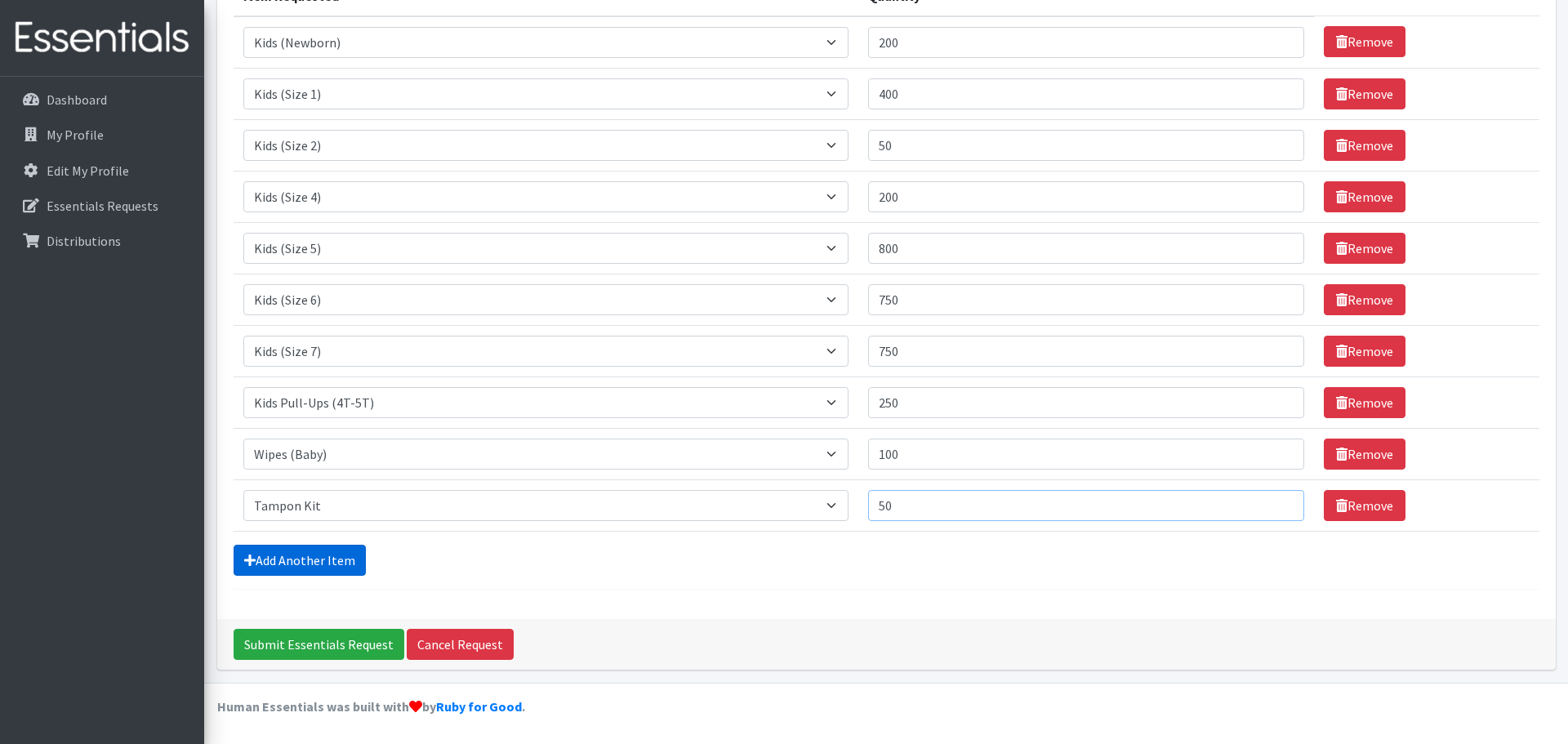
type input "50"
click at [317, 557] on link "Add Another Item" at bounding box center [299, 560] width 132 height 31
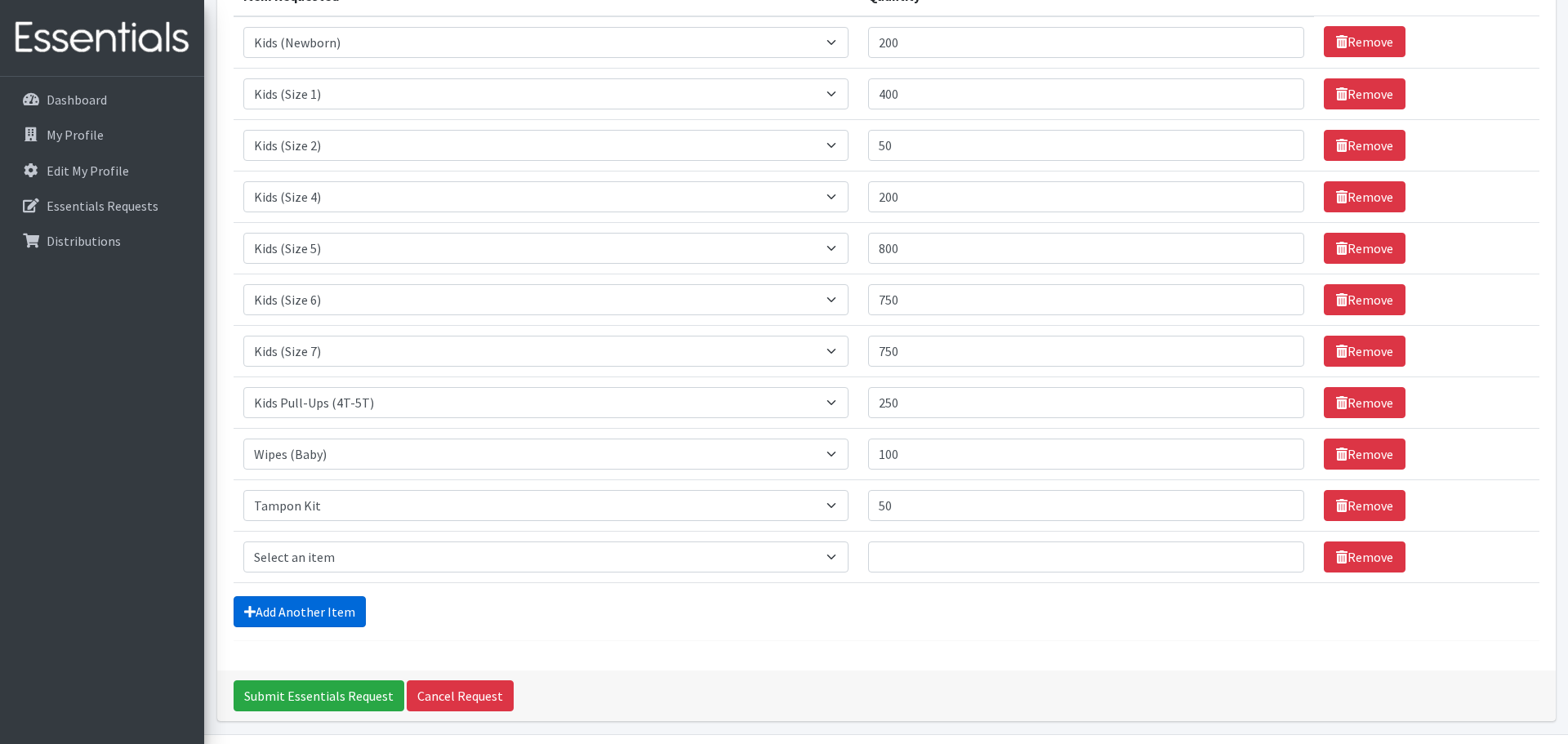
scroll to position [288, 0]
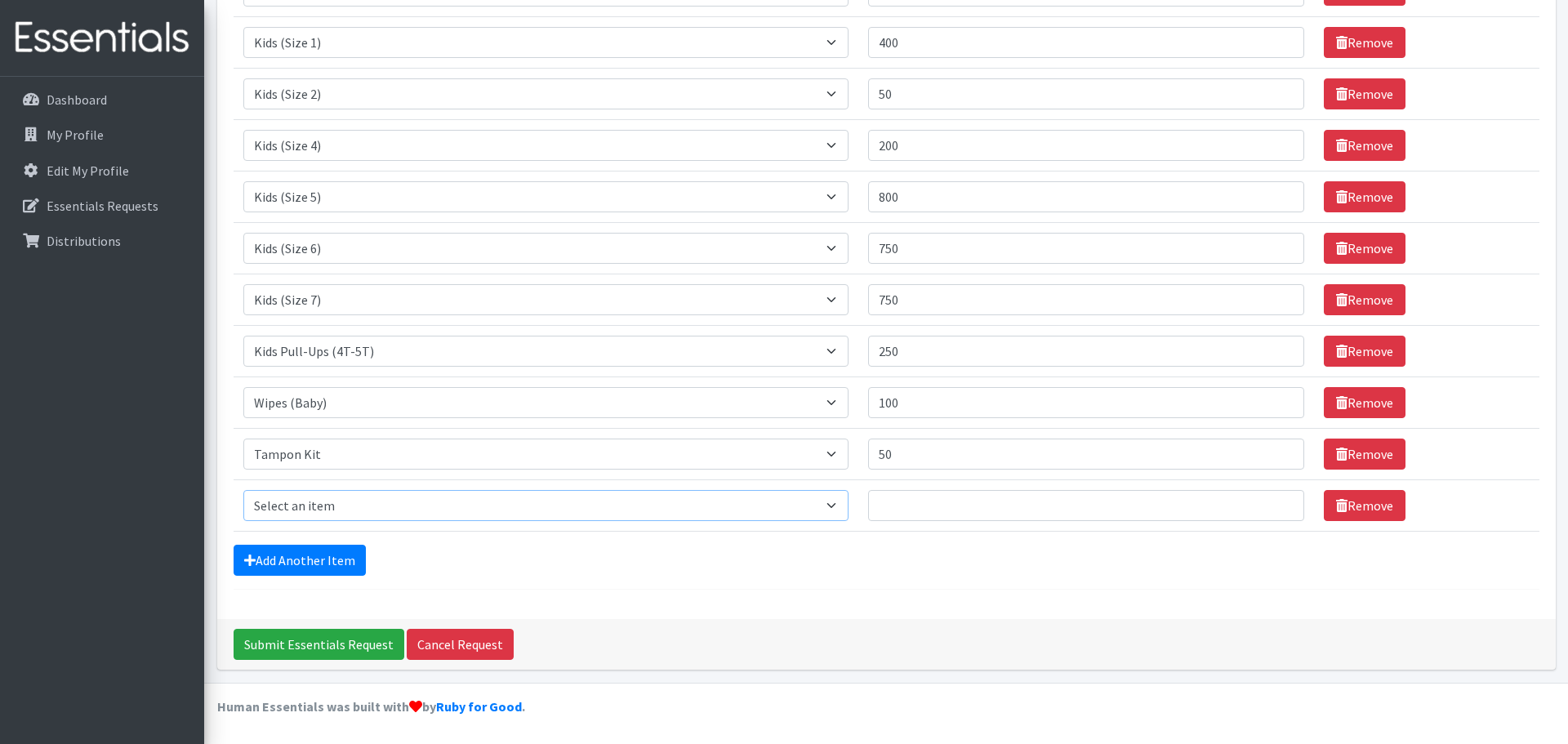
click at [829, 506] on select "Select an item Kids (Newborn) Kids (Size 1) Kids (Size 2) Kids (Size 3) Kids (S…" at bounding box center [546, 506] width 605 height 31
select select "14447"
click at [243, 490] on select "Select an item Kids (Newborn) Kids (Size 1) Kids (Size 2) Kids (Size 3) Kids (S…" at bounding box center [546, 506] width 605 height 31
click at [888, 514] on input "Quantity" at bounding box center [1086, 506] width 436 height 31
type input "50"
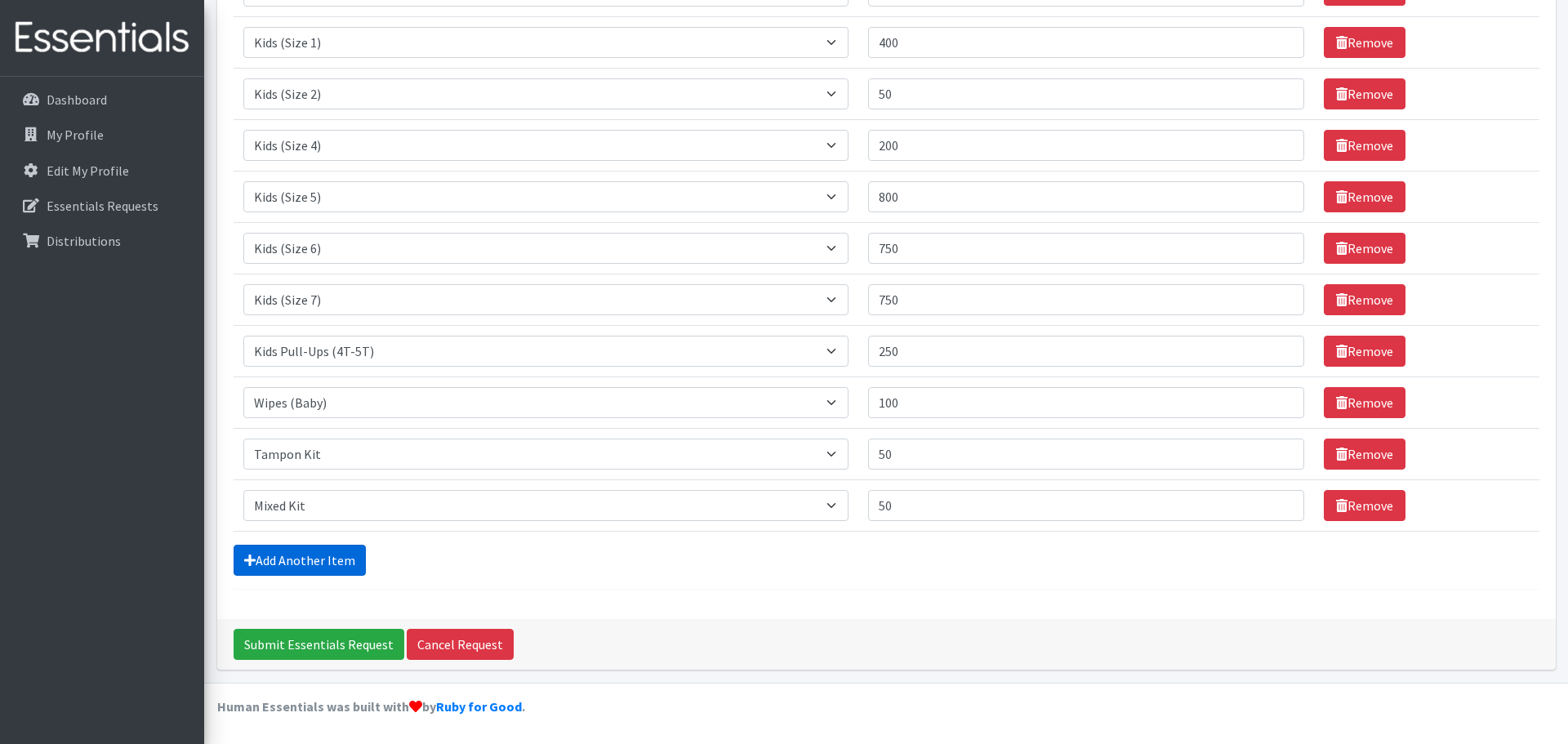
click at [288, 569] on link "Add Another Item" at bounding box center [299, 560] width 132 height 31
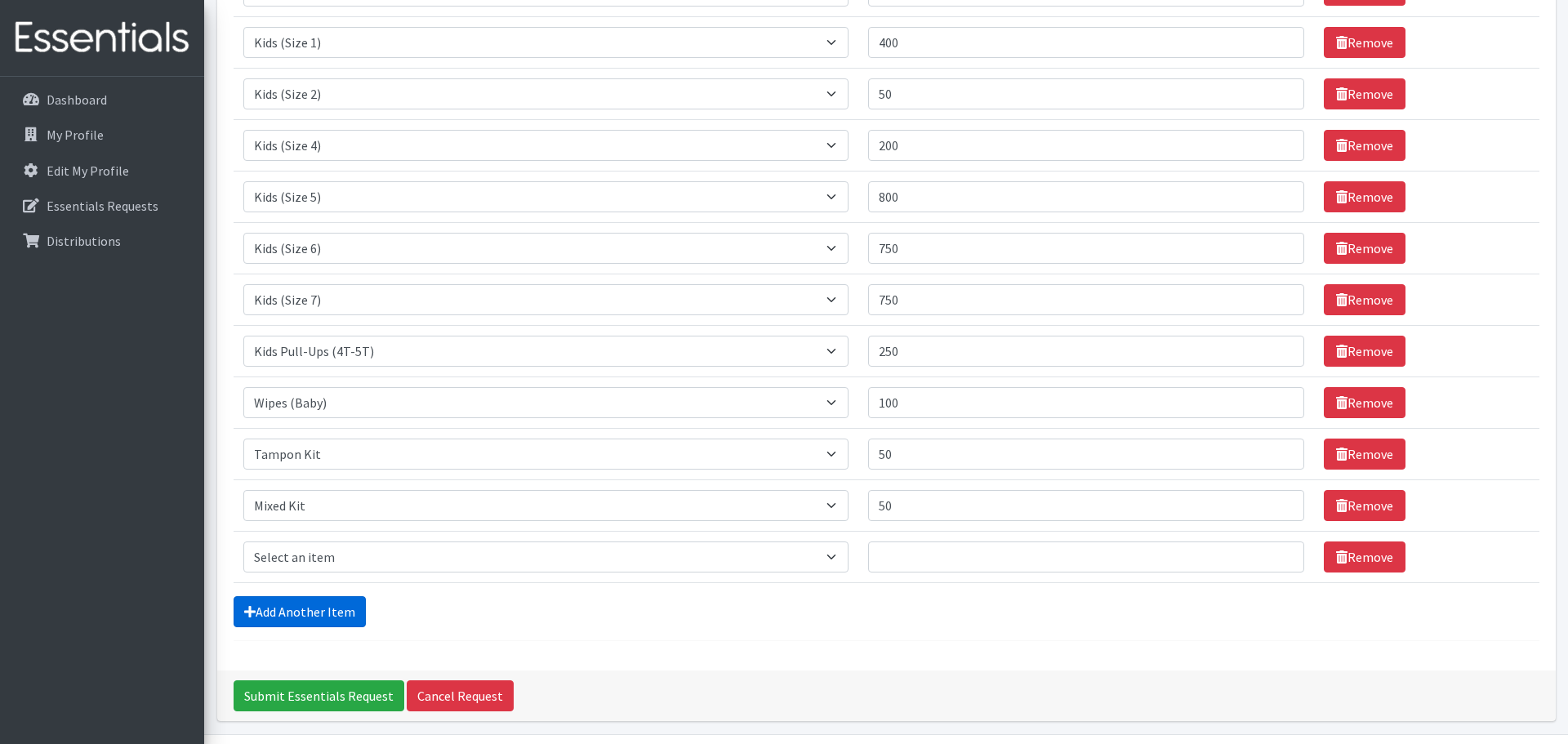
scroll to position [340, 0]
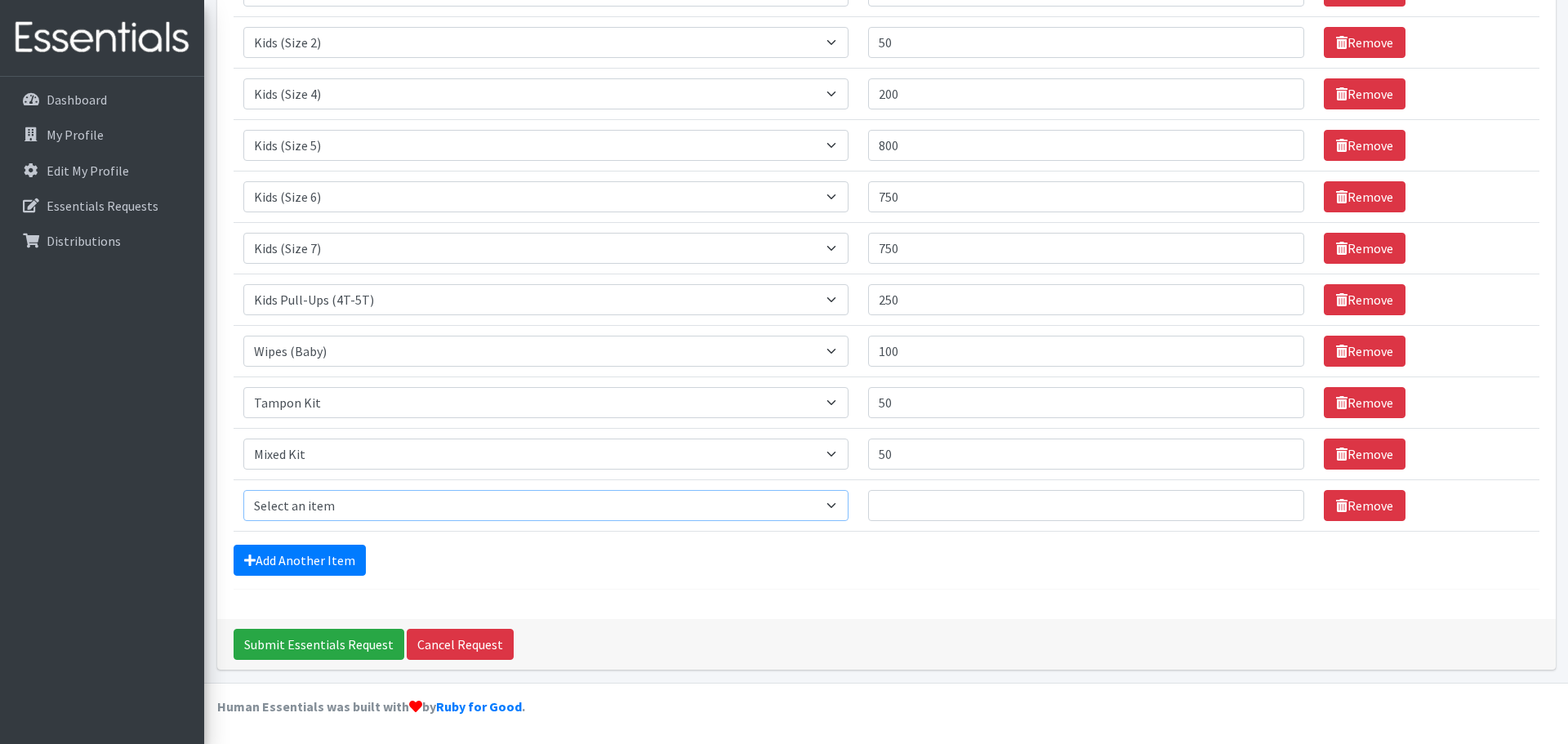
click at [828, 506] on select "Select an item Kids (Newborn) Kids (Size 1) Kids (Size 2) Kids (Size 3) Kids (S…" at bounding box center [546, 506] width 605 height 31
select select "14445"
click at [243, 490] on select "Select an item Kids (Newborn) Kids (Size 1) Kids (Size 2) Kids (Size 3) Kids (S…" at bounding box center [546, 506] width 605 height 31
click at [947, 503] on input "Quantity" at bounding box center [1086, 506] width 436 height 31
type input "50"
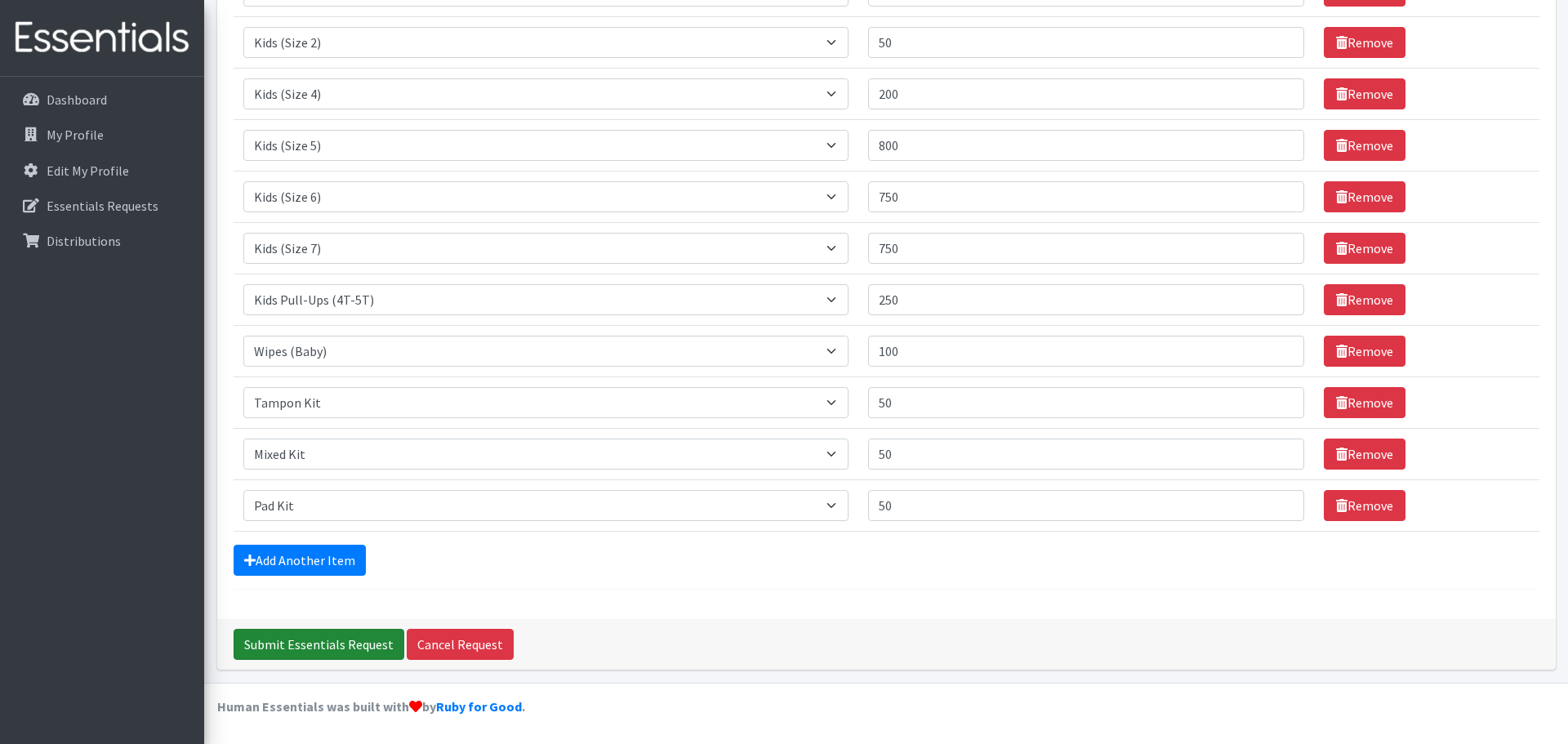
click at [335, 645] on input "Submit Essentials Request" at bounding box center [319, 645] width 171 height 31
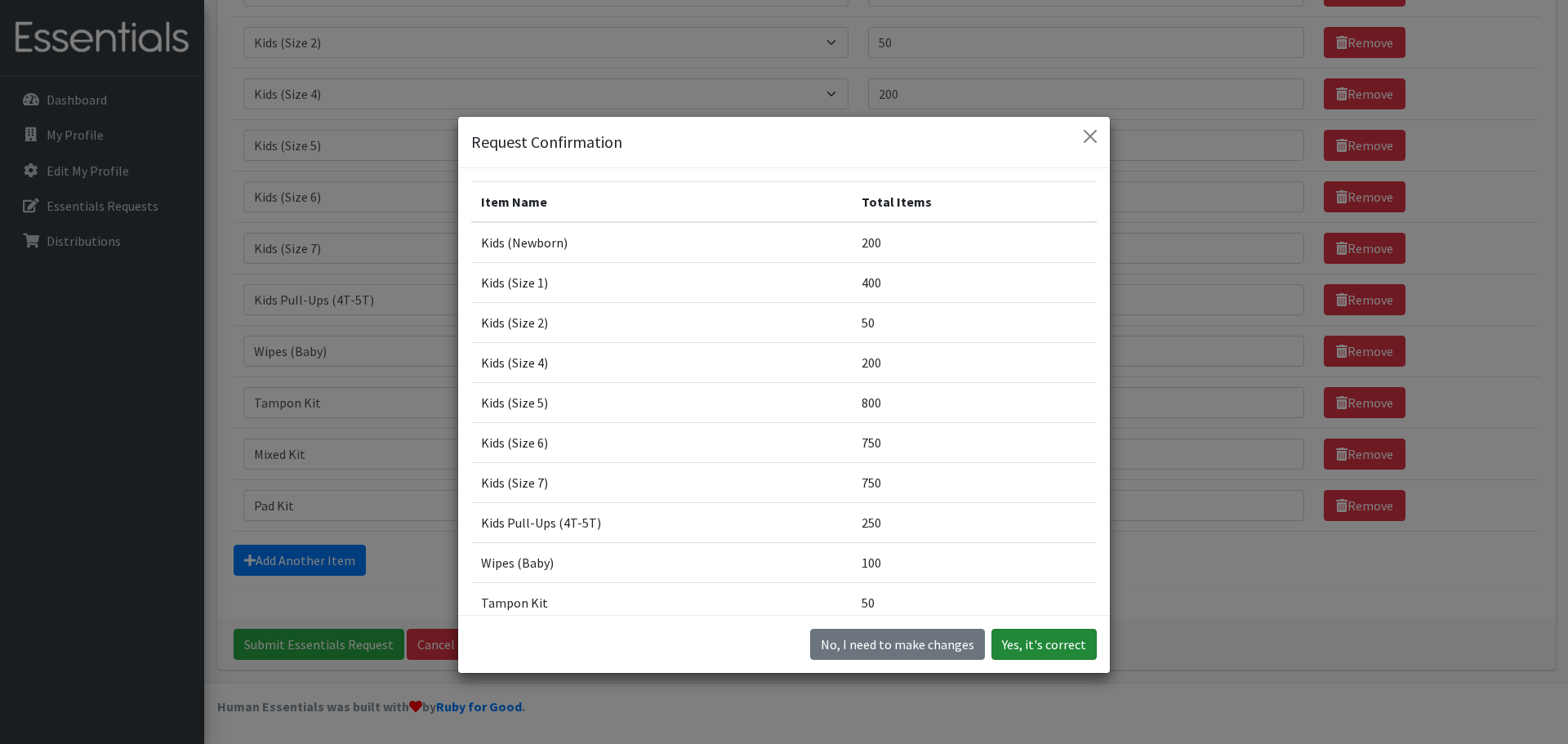
click at [1045, 649] on button "Yes, it's correct" at bounding box center [1044, 645] width 106 height 31
